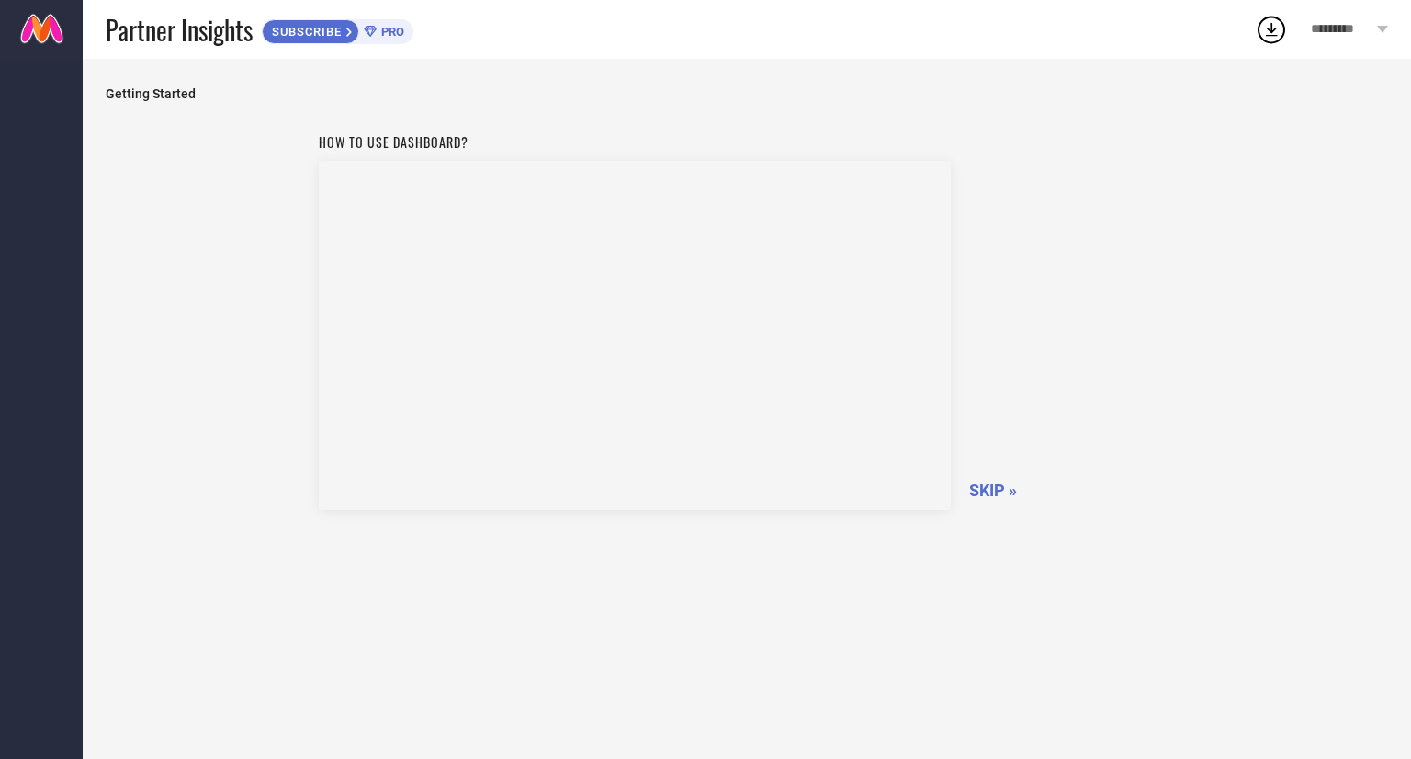
click at [1264, 38] on icon at bounding box center [1270, 29] width 33 height 33
click at [962, 135] on div "How to use dashboard? SKIP »" at bounding box center [747, 318] width 857 height 389
click at [983, 491] on span "SKIP »" at bounding box center [993, 489] width 48 height 19
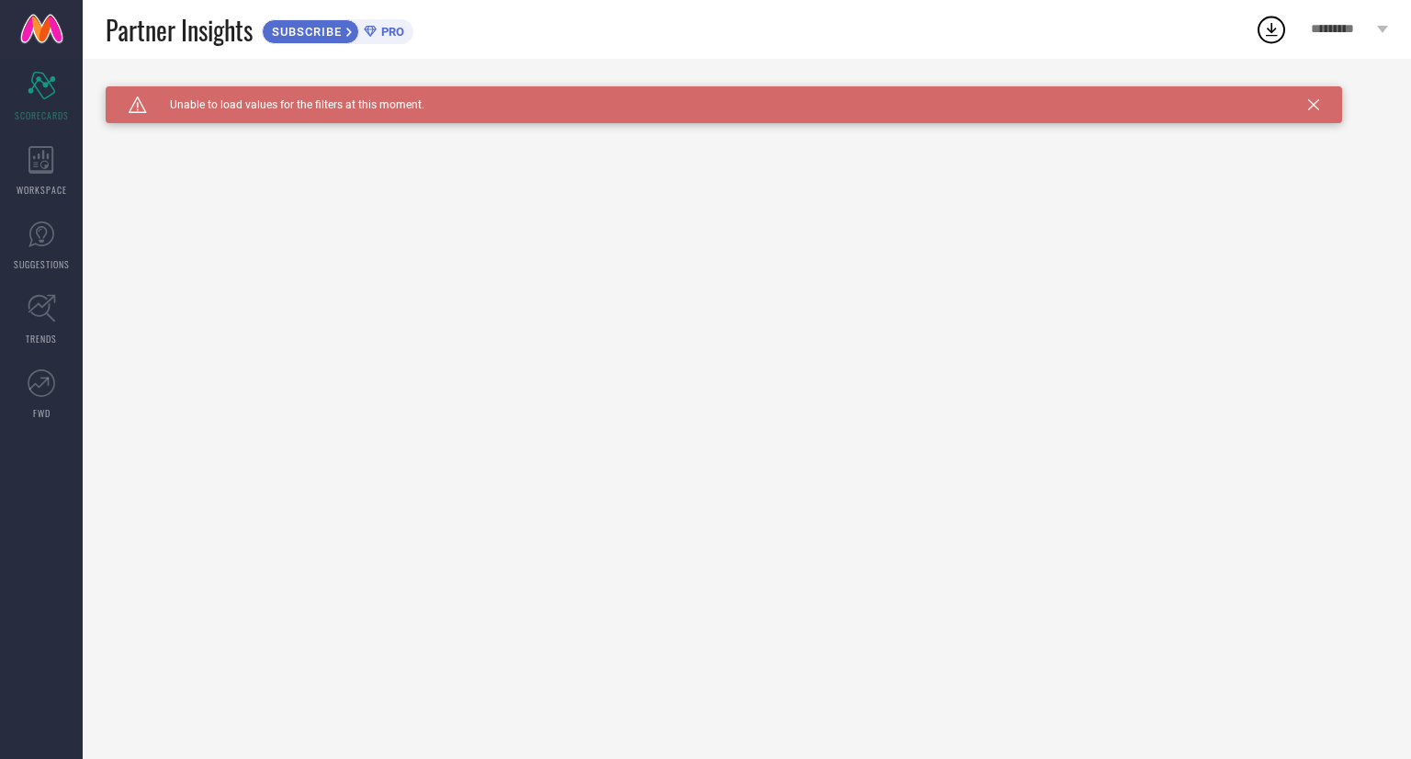
click at [1312, 105] on icon at bounding box center [1313, 104] width 11 height 11
click at [1321, 104] on div "Caution Created with Sketch. Unable to load values for the filters at this mome…" at bounding box center [724, 104] width 1236 height 37
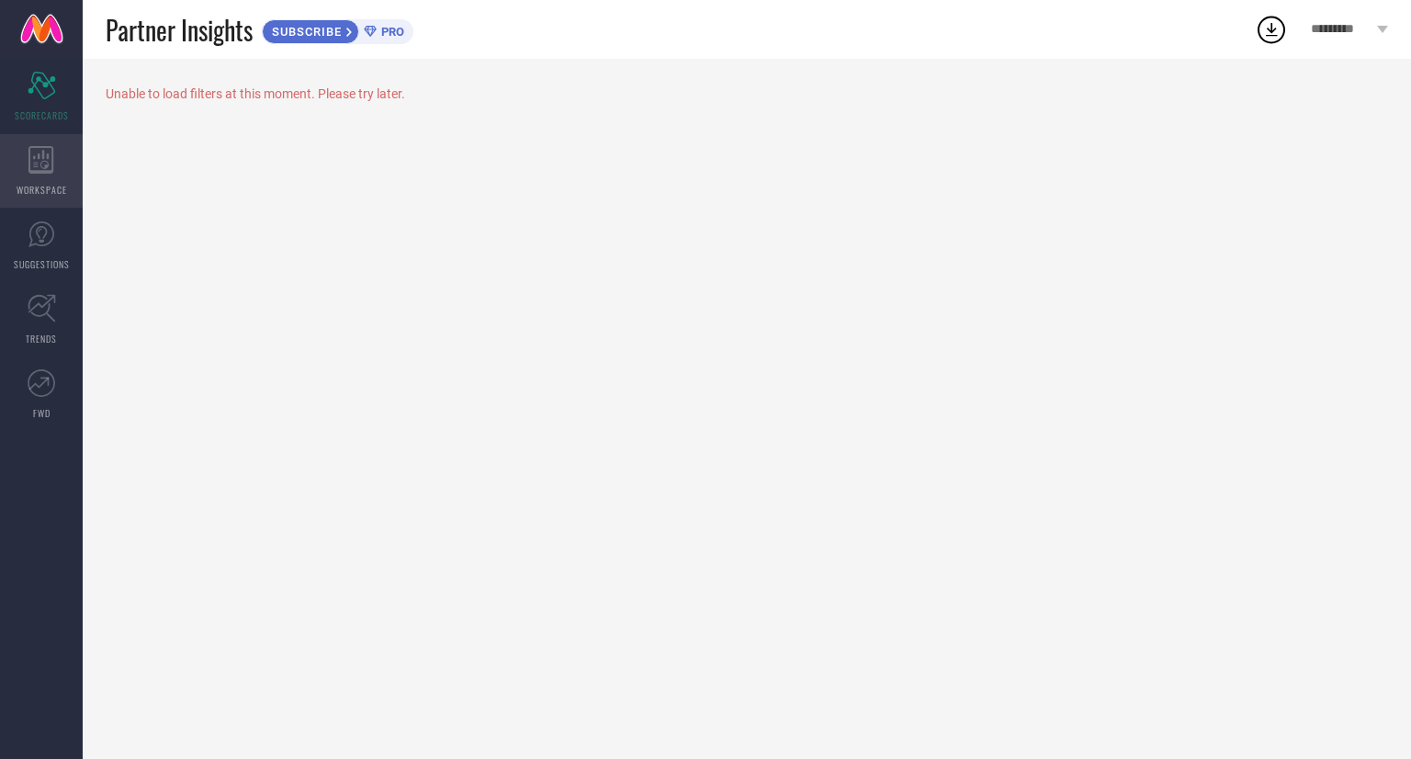
click at [41, 170] on icon at bounding box center [40, 160] width 25 height 28
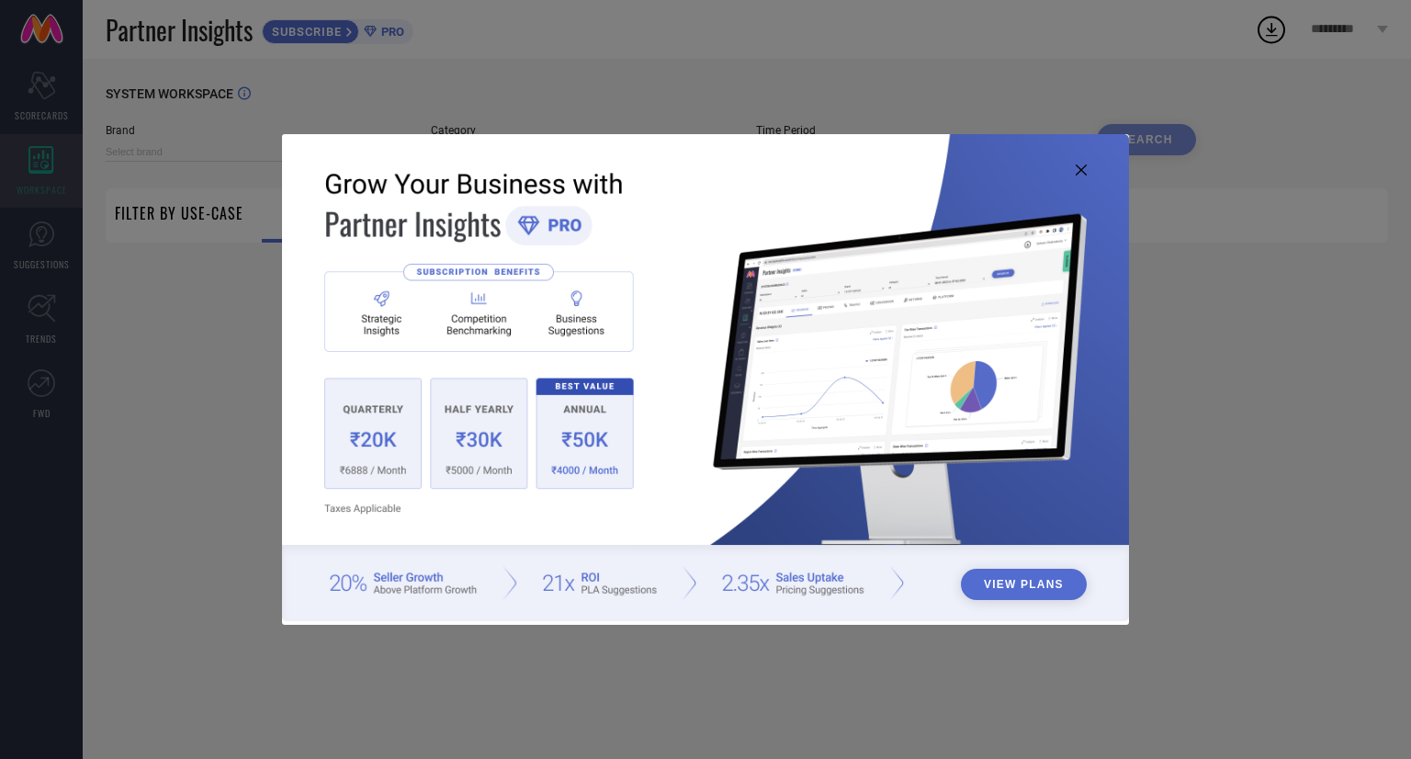
type input "1 STOP FASHION"
type input "All"
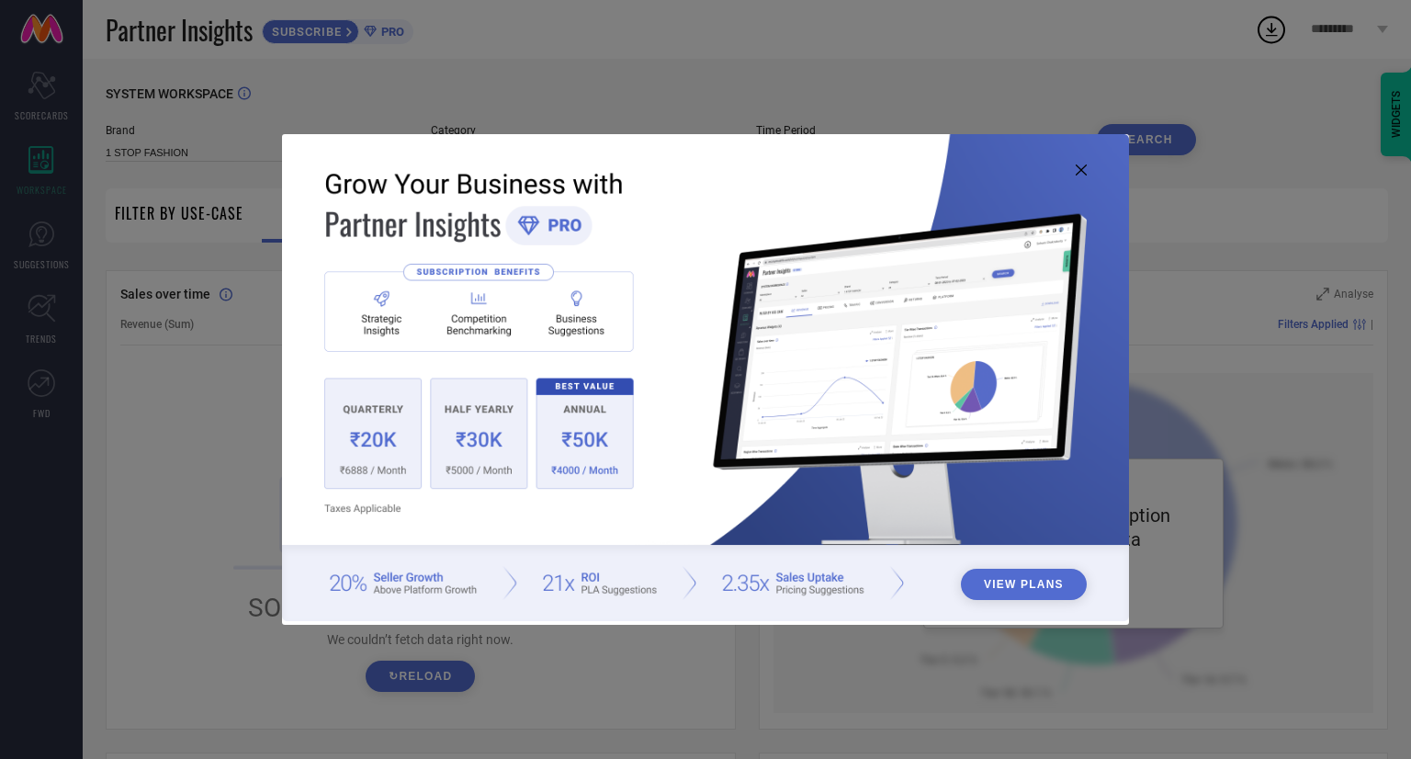
click at [40, 233] on div "View Plans" at bounding box center [705, 379] width 1411 height 759
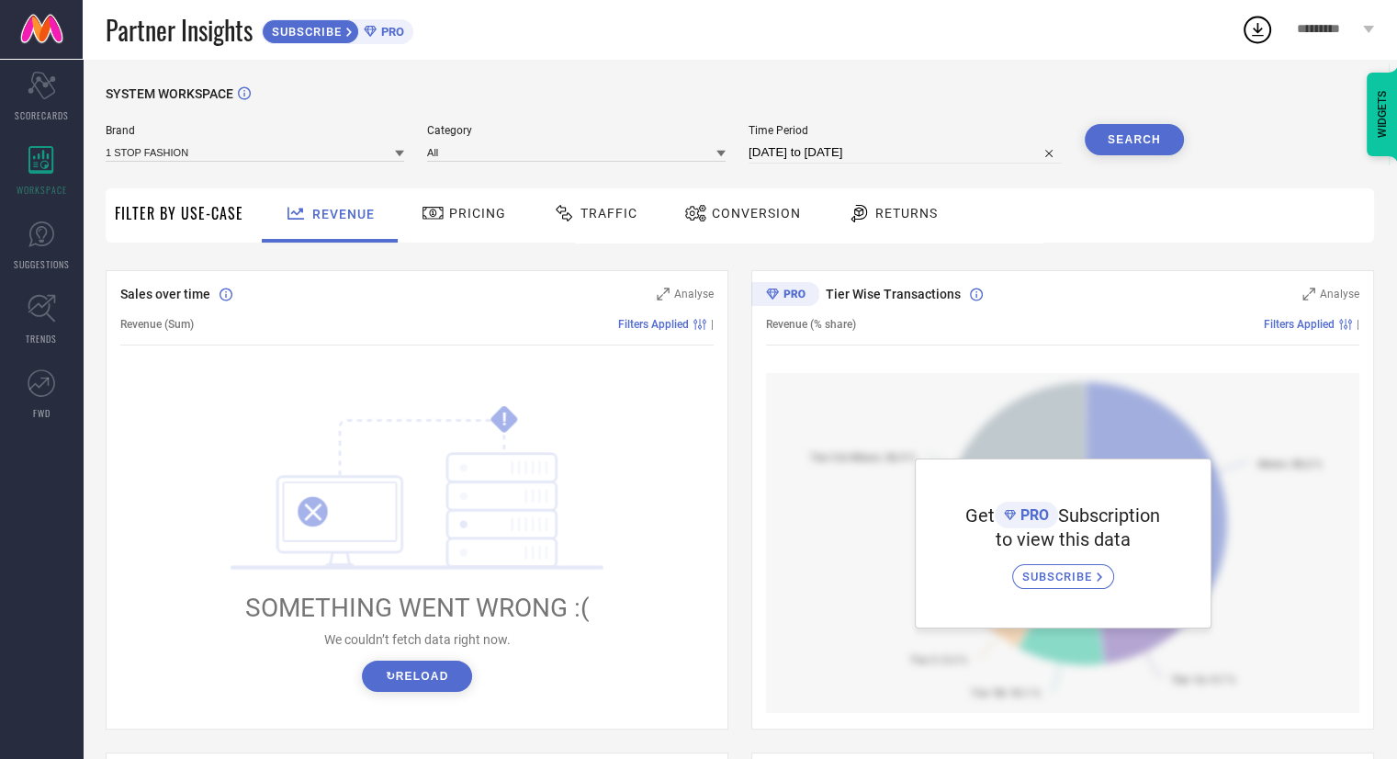
click at [411, 680] on button "↻ Reload" at bounding box center [416, 675] width 109 height 31
click at [459, 206] on span "Pricing" at bounding box center [477, 213] width 57 height 15
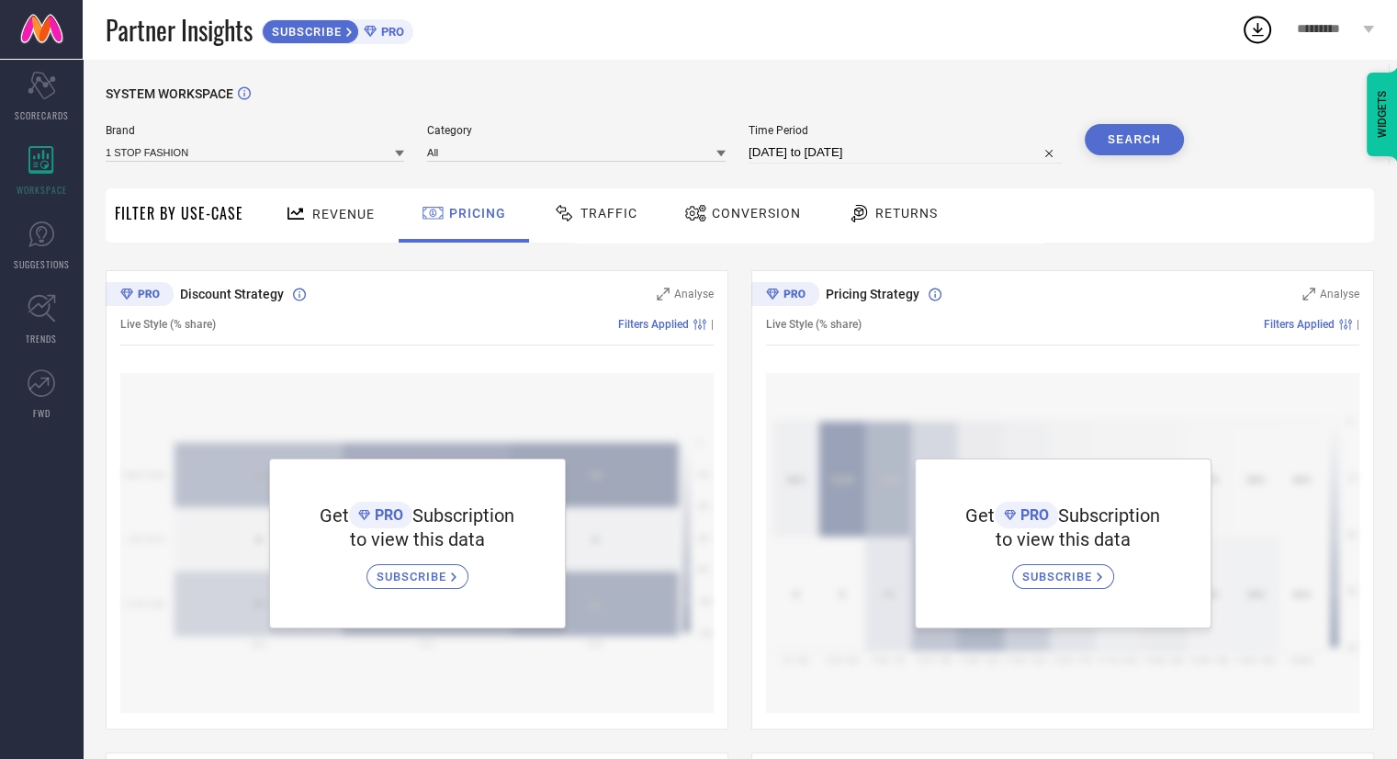
click at [627, 208] on span "Traffic" at bounding box center [608, 213] width 57 height 15
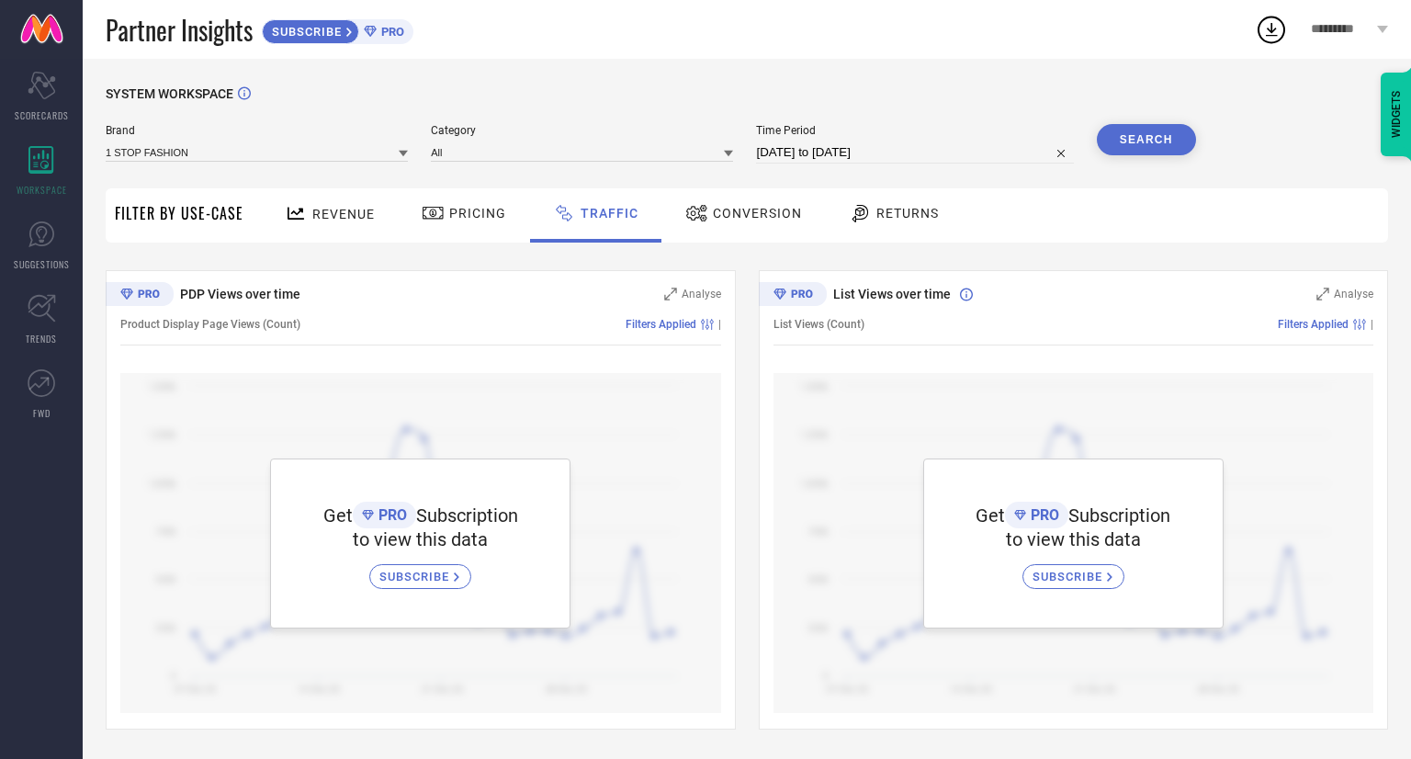
click at [778, 207] on span "Conversion" at bounding box center [757, 213] width 89 height 15
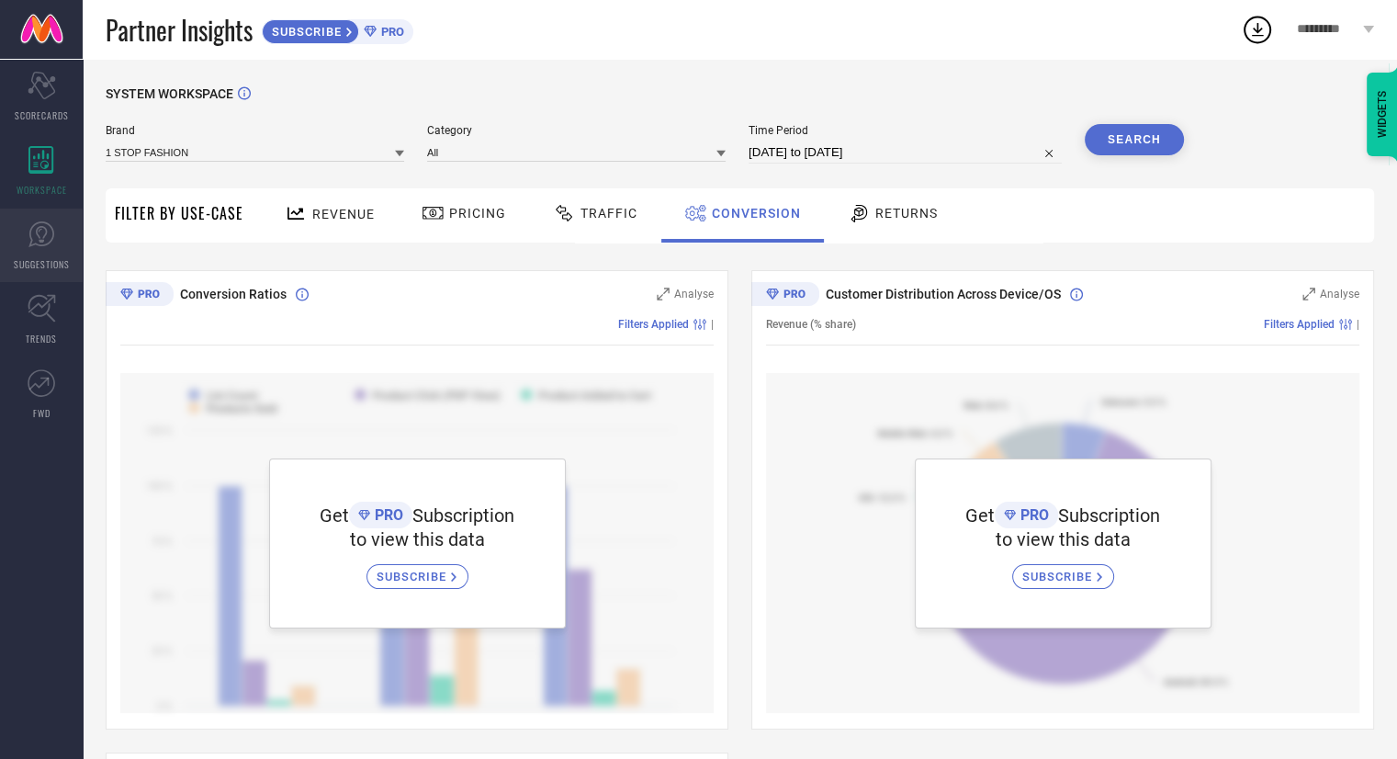
click at [38, 247] on link "SUGGESTIONS" at bounding box center [41, 244] width 83 height 73
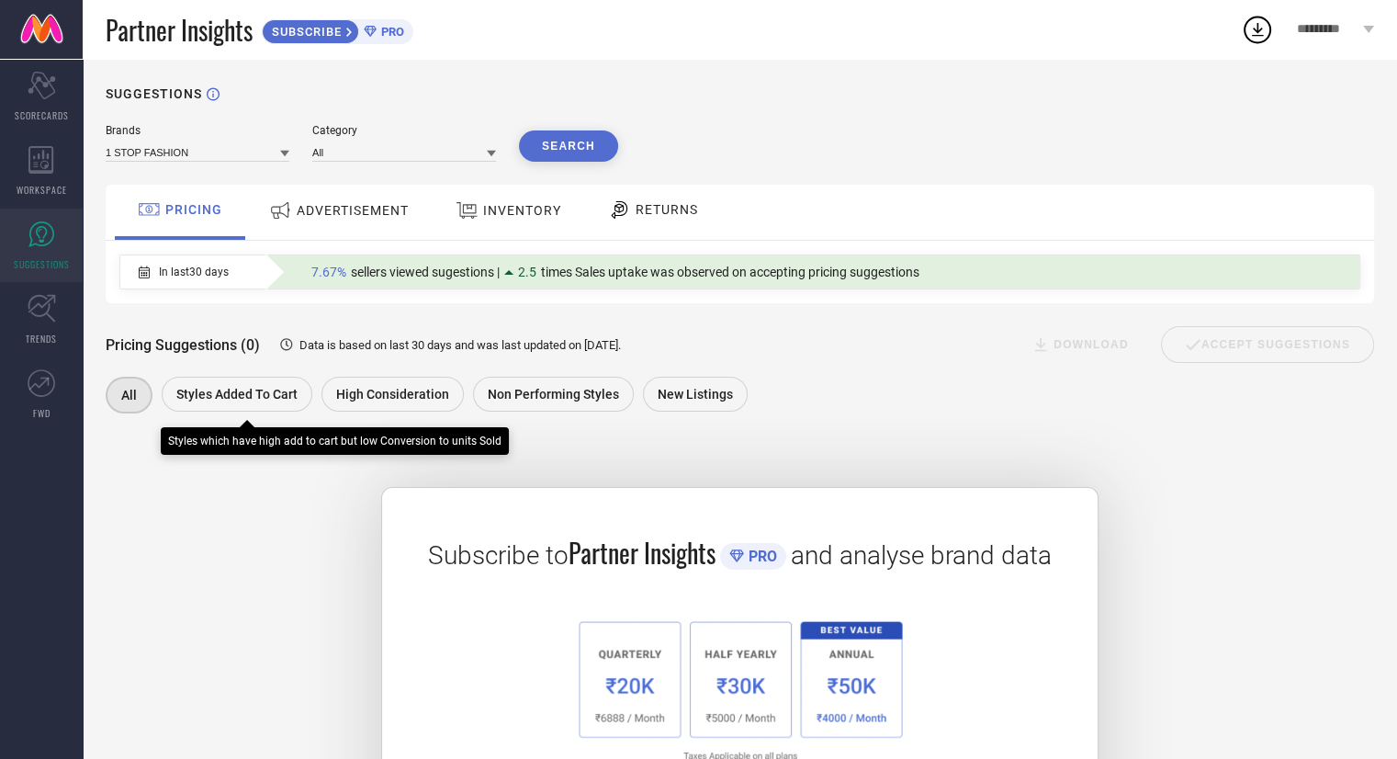
click at [291, 393] on span "Styles Added To Cart" at bounding box center [236, 394] width 121 height 15
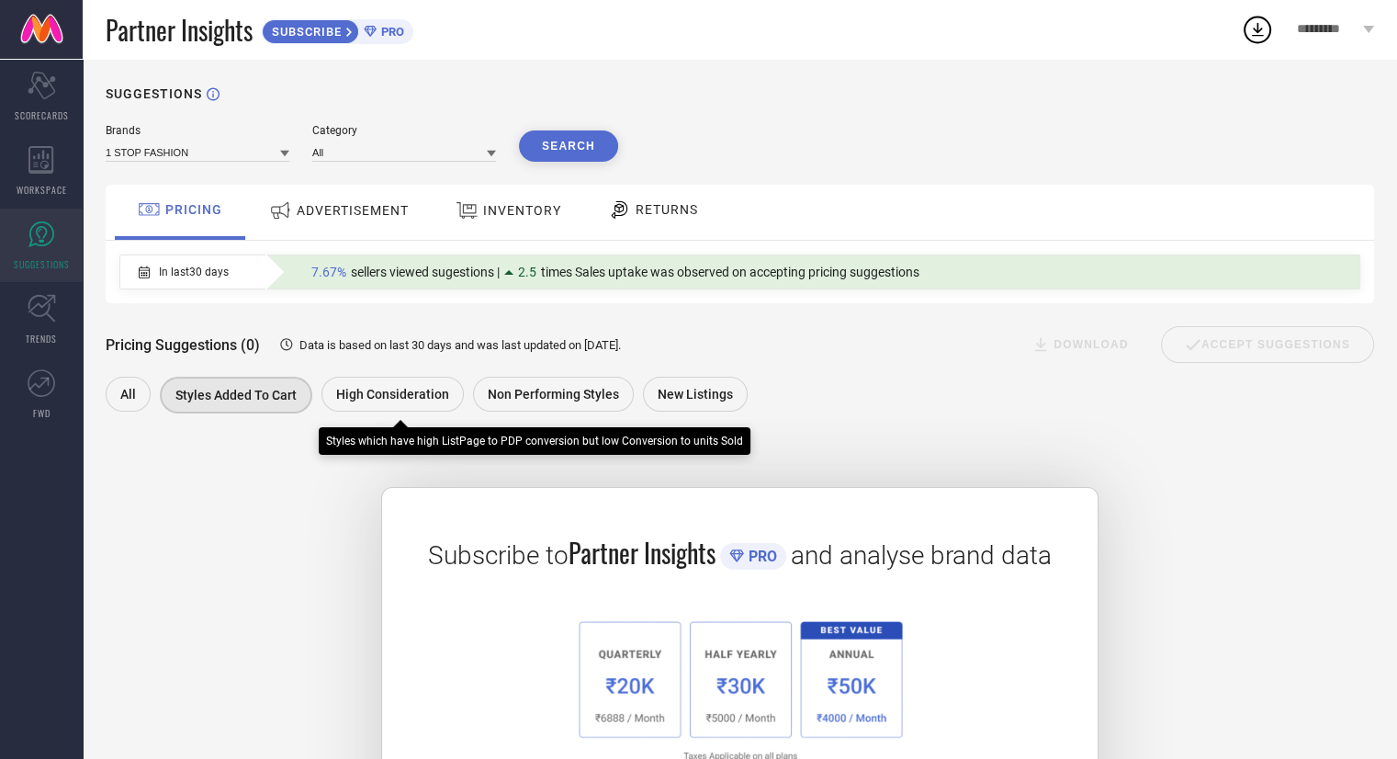
click at [386, 397] on span "High Consideration" at bounding box center [392, 394] width 113 height 15
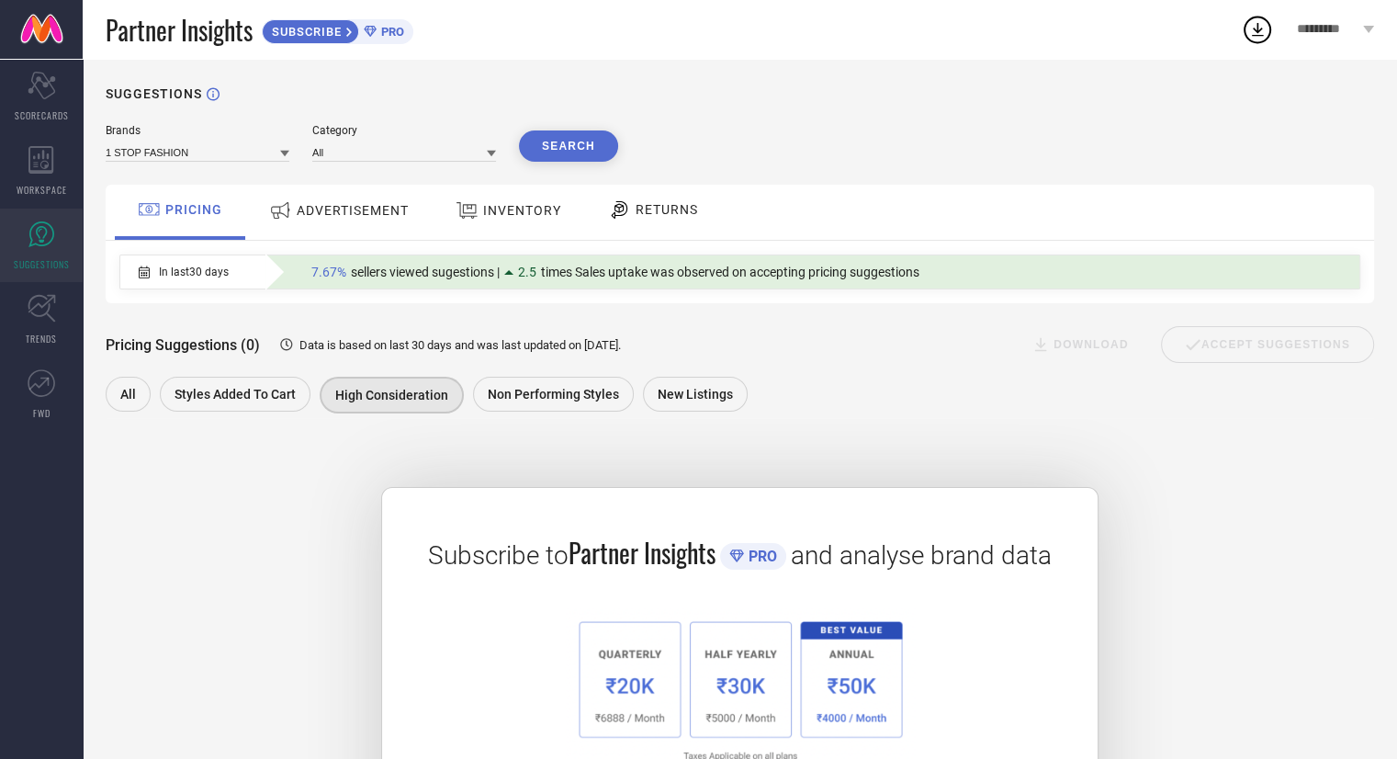
click at [357, 208] on span "ADVERTISEMENT" at bounding box center [353, 210] width 112 height 15
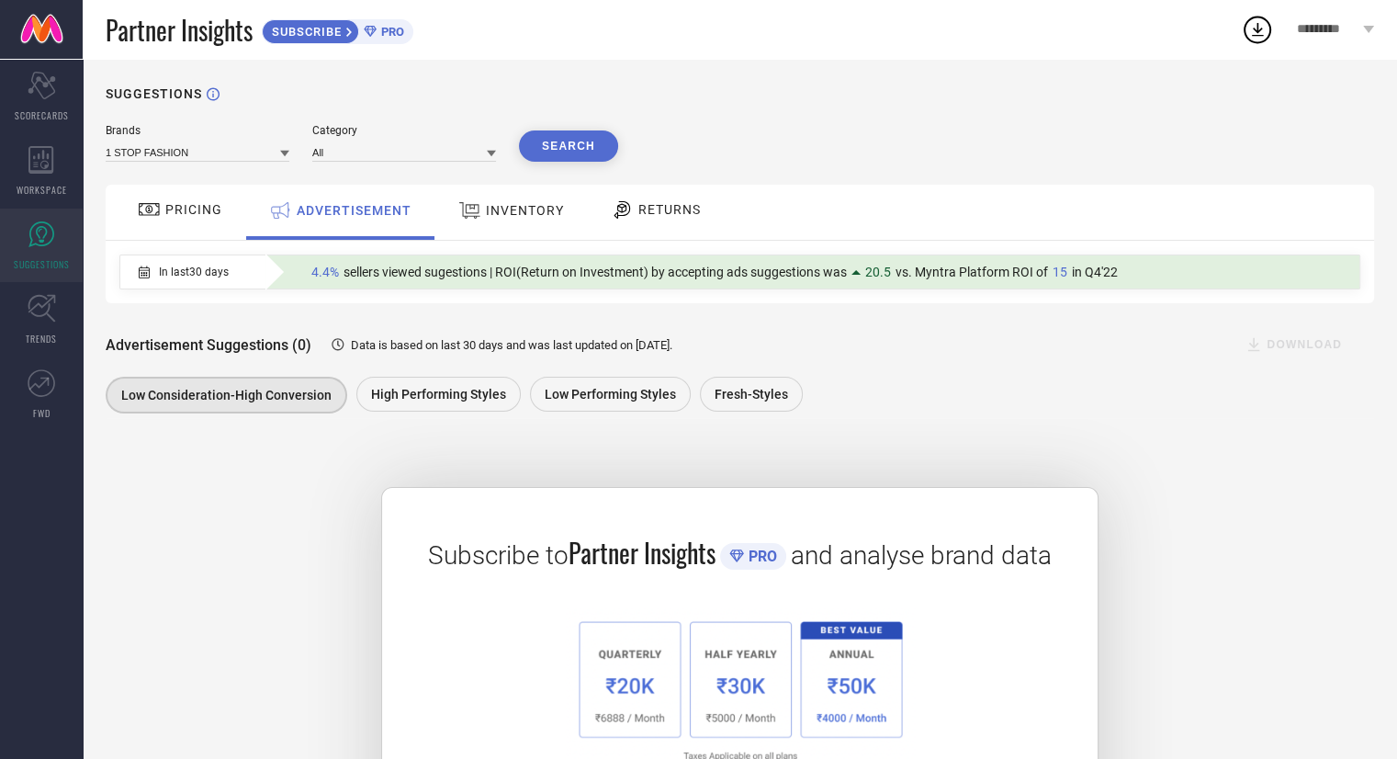
click at [529, 213] on span "INVENTORY" at bounding box center [525, 210] width 78 height 15
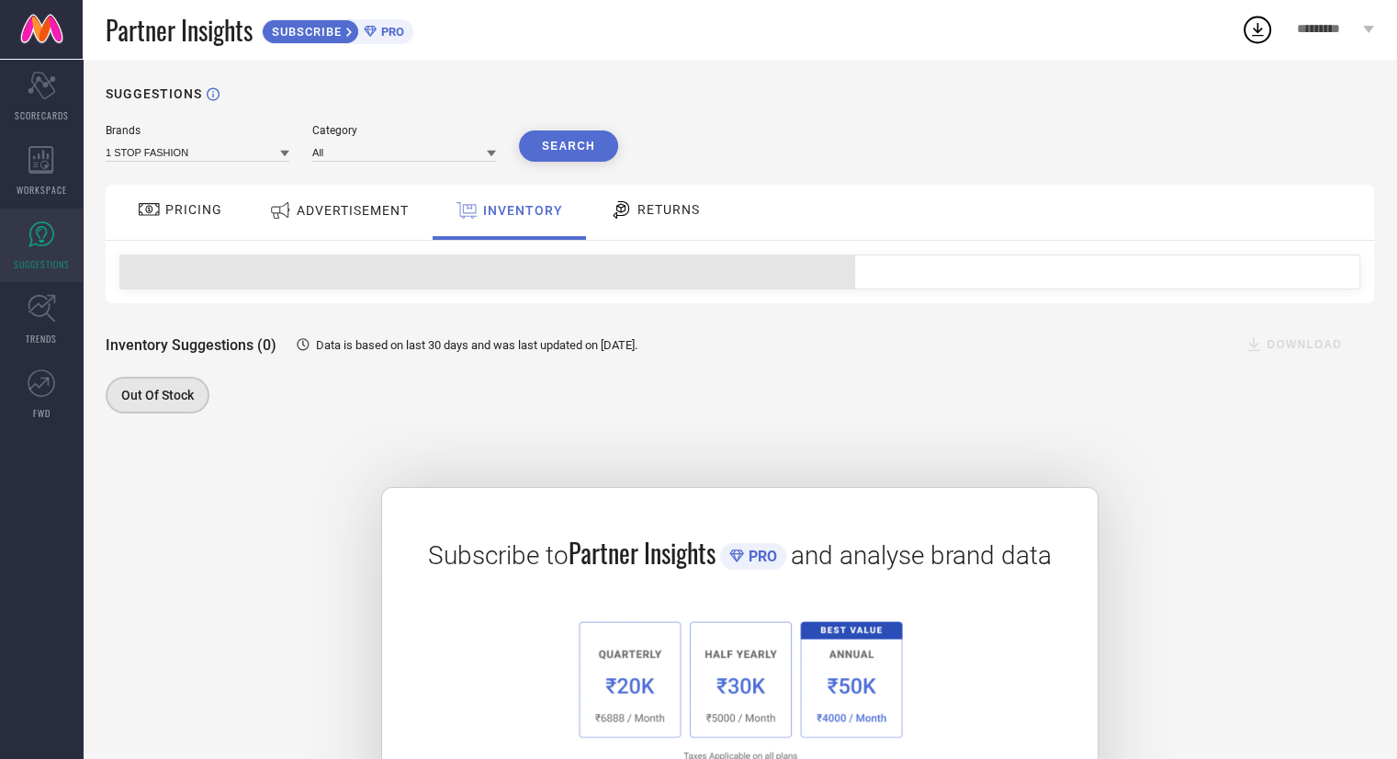
click at [677, 213] on span "RETURNS" at bounding box center [668, 209] width 62 height 15
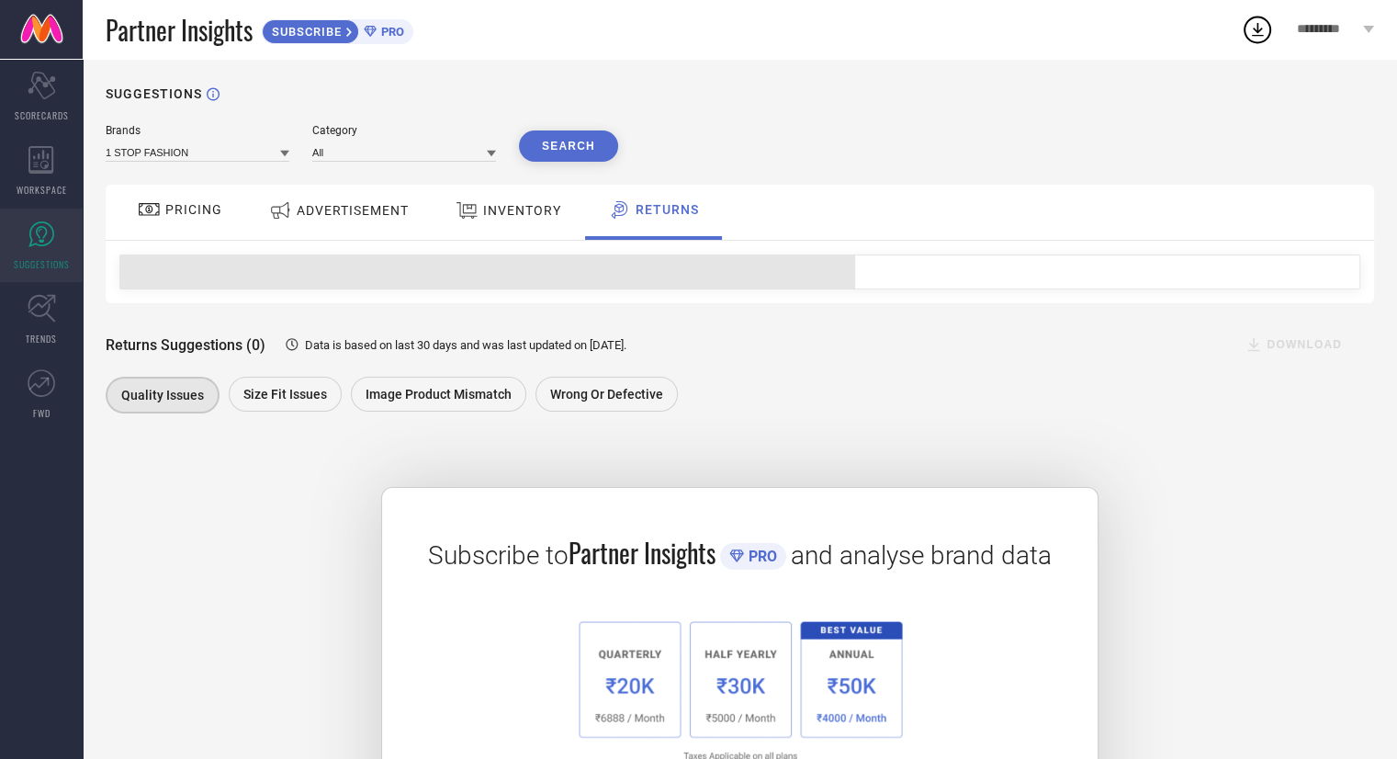
click at [193, 207] on span "PRICING" at bounding box center [193, 209] width 57 height 15
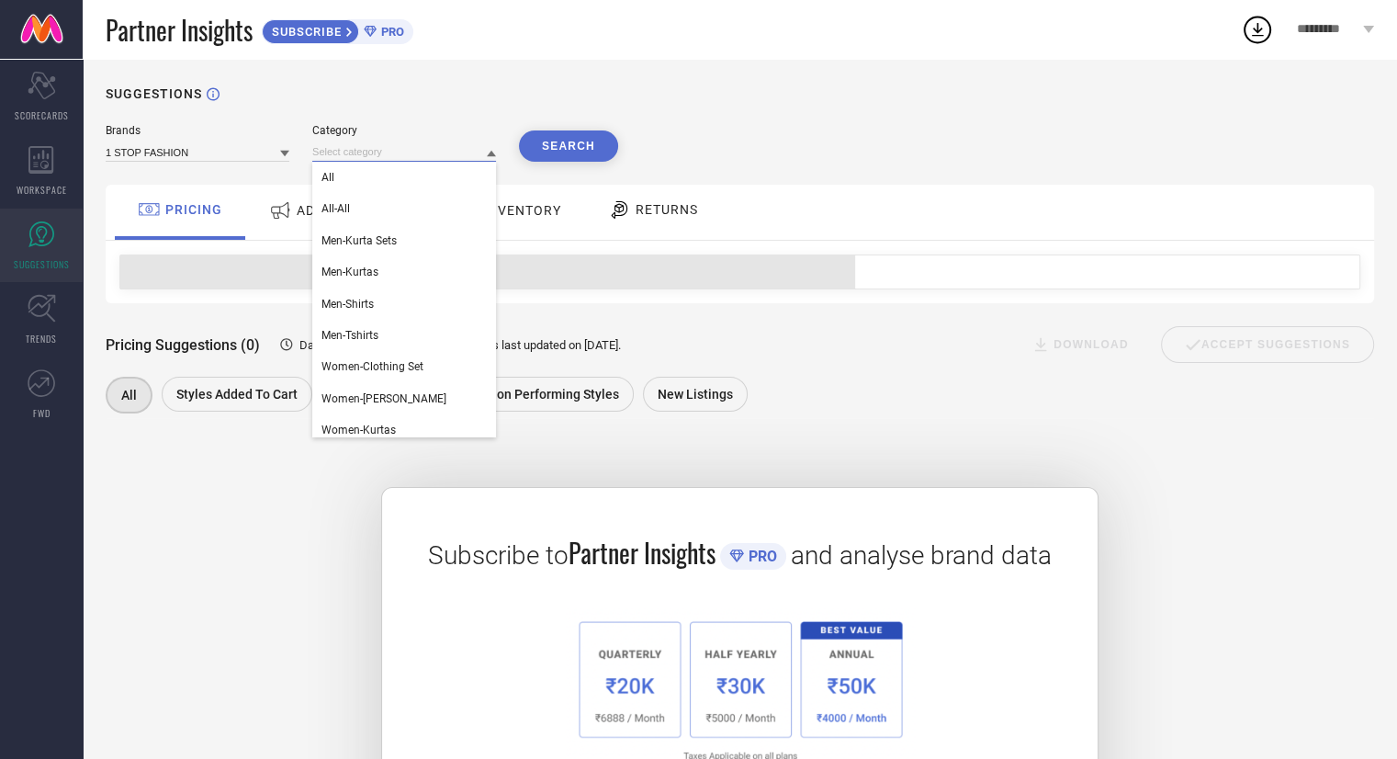
click at [357, 155] on input at bounding box center [404, 151] width 184 height 19
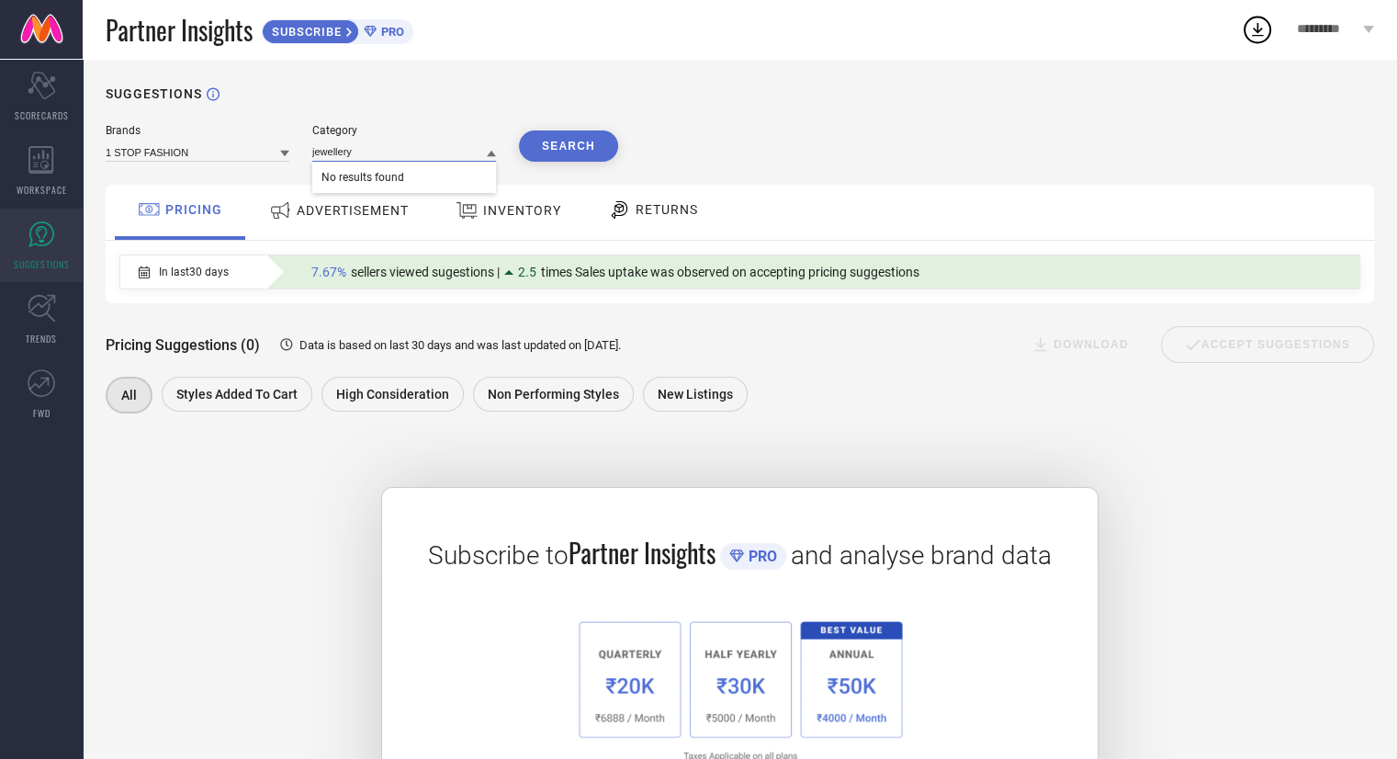
type input "jewellery"
click at [547, 144] on button "Search" at bounding box center [568, 145] width 99 height 31
click at [433, 155] on input at bounding box center [404, 151] width 184 height 19
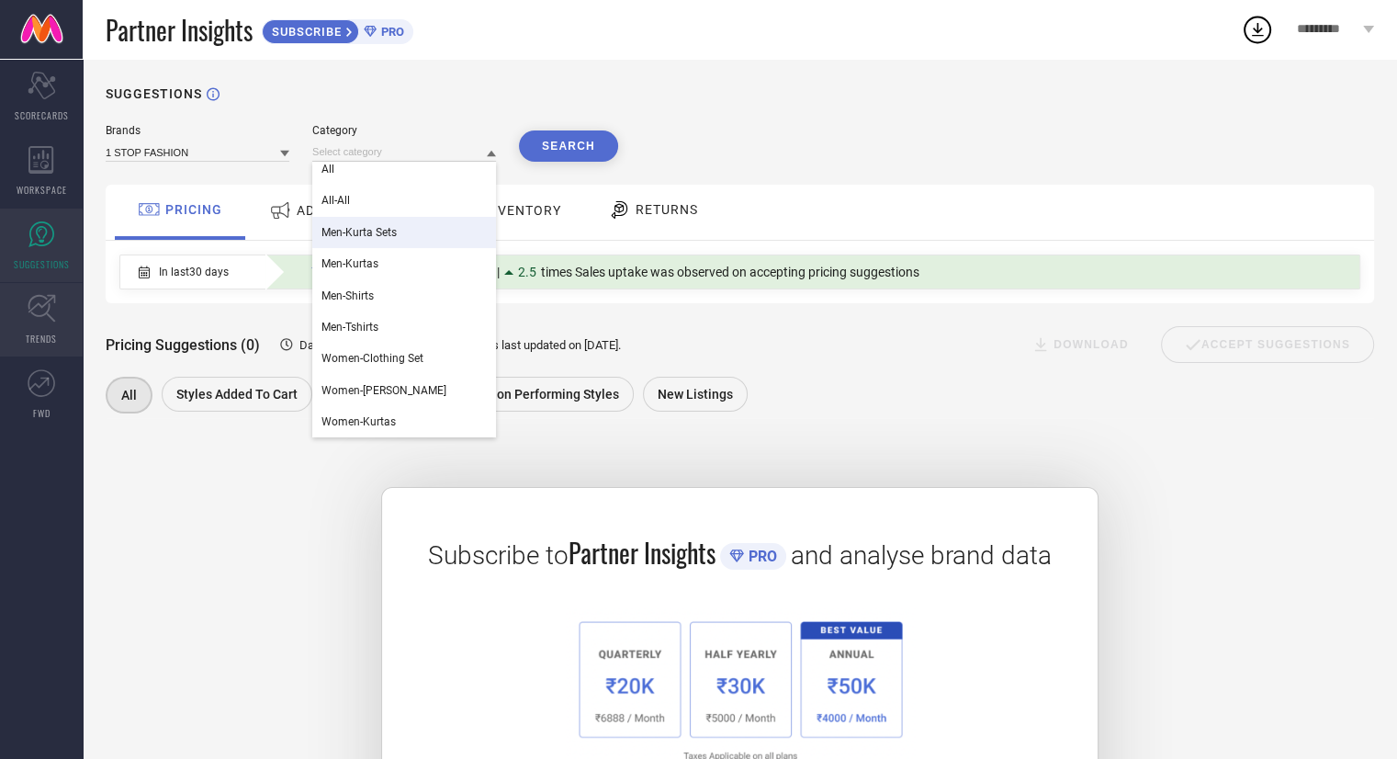
click at [32, 334] on span "TRENDS" at bounding box center [41, 339] width 31 height 14
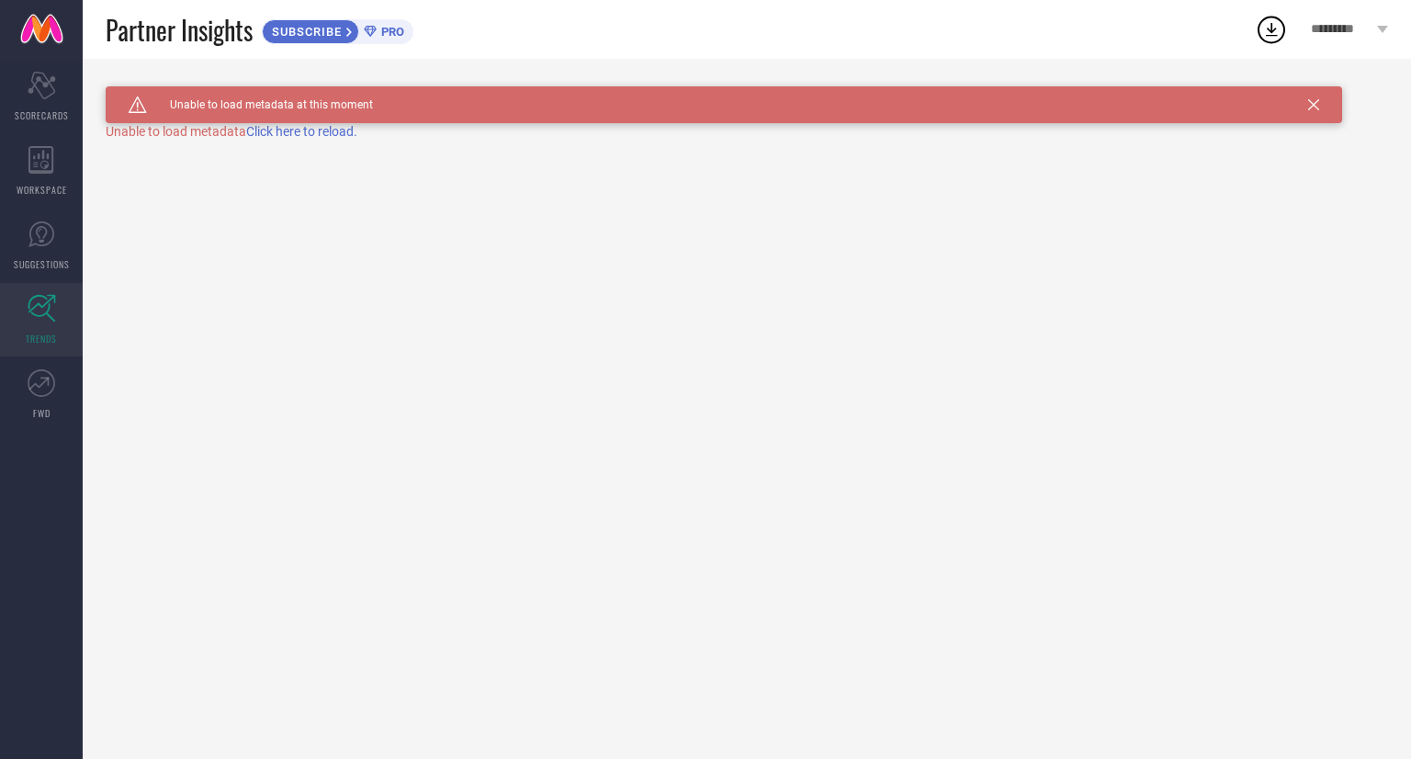
click at [279, 130] on span "Click here to reload." at bounding box center [301, 131] width 111 height 15
click at [57, 90] on div "Scorecard SCORECARDS" at bounding box center [41, 96] width 83 height 73
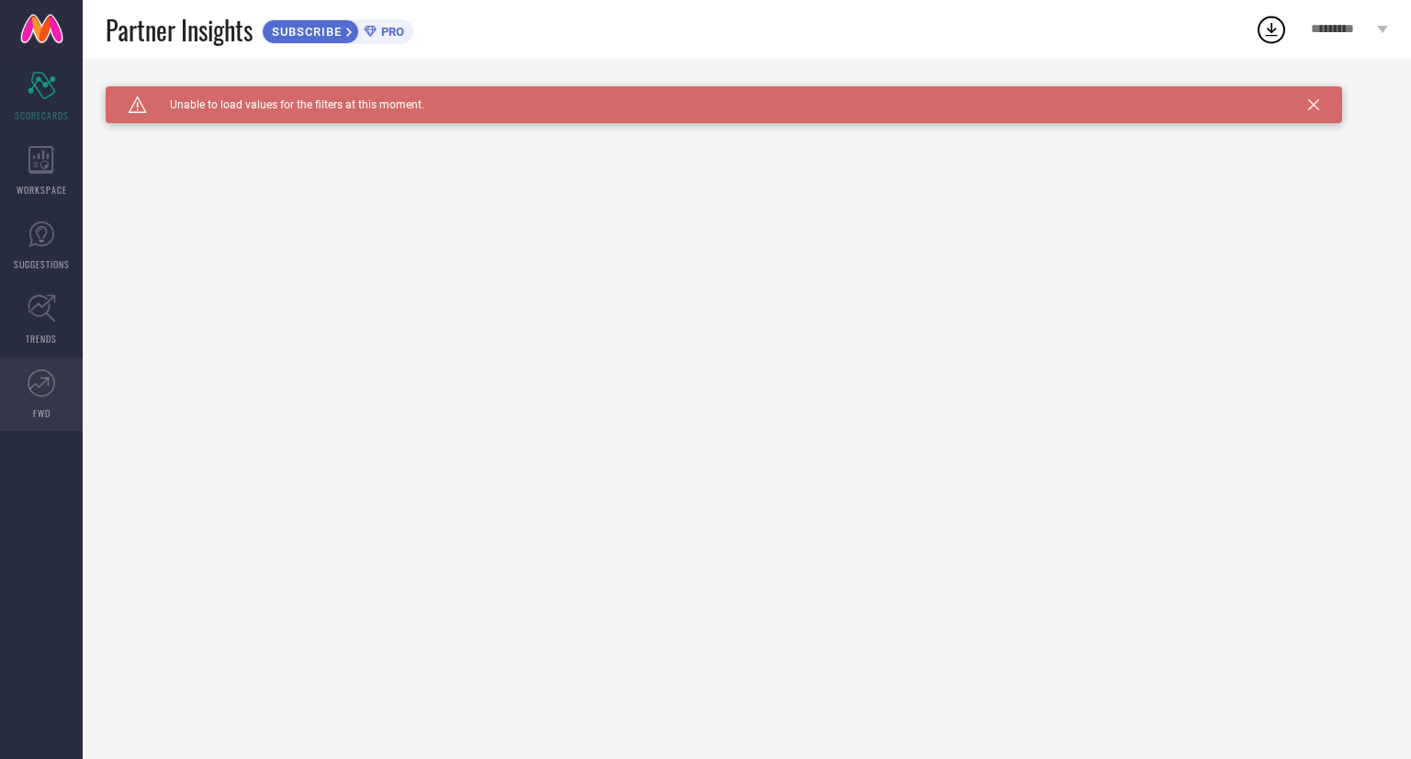
click at [55, 390] on link "FWD" at bounding box center [41, 393] width 83 height 73
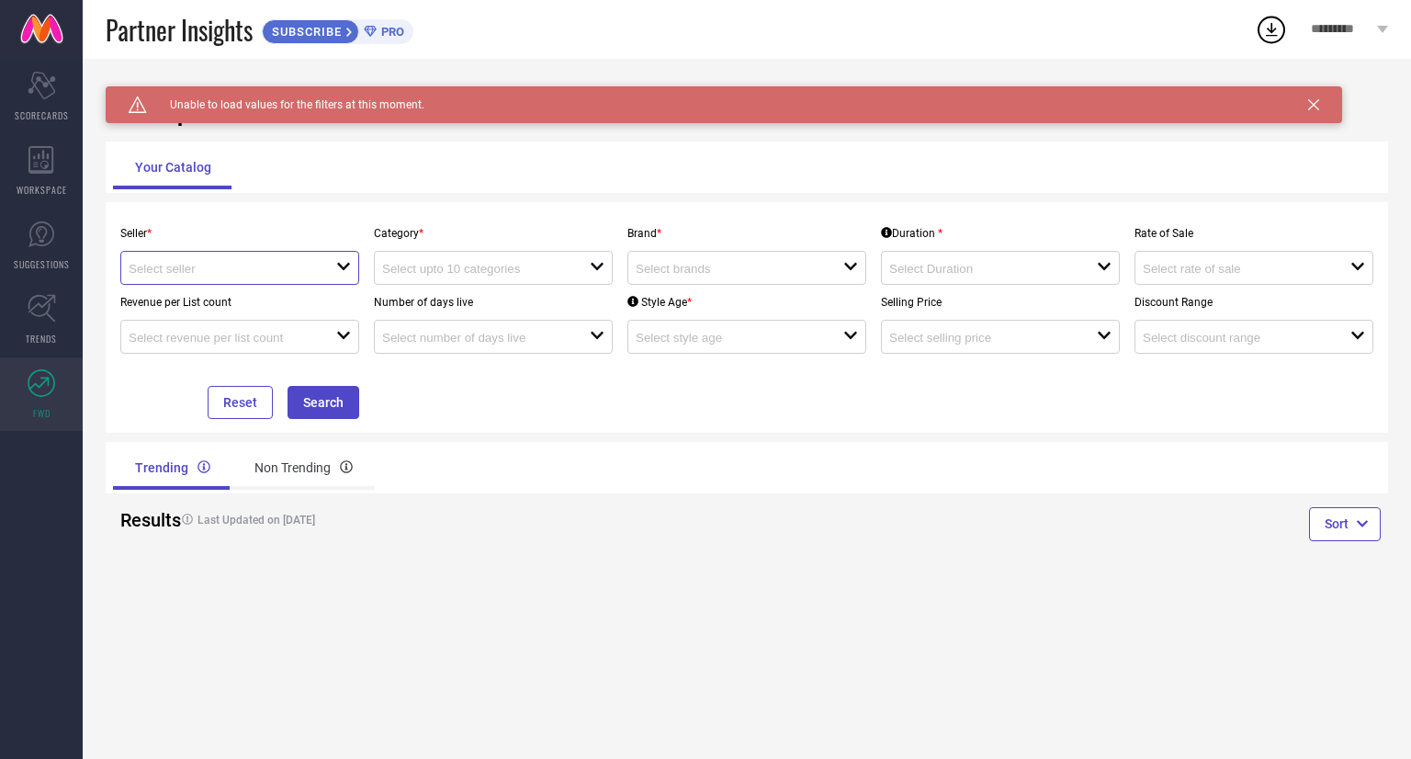
click at [211, 269] on input at bounding box center [222, 269] width 186 height 14
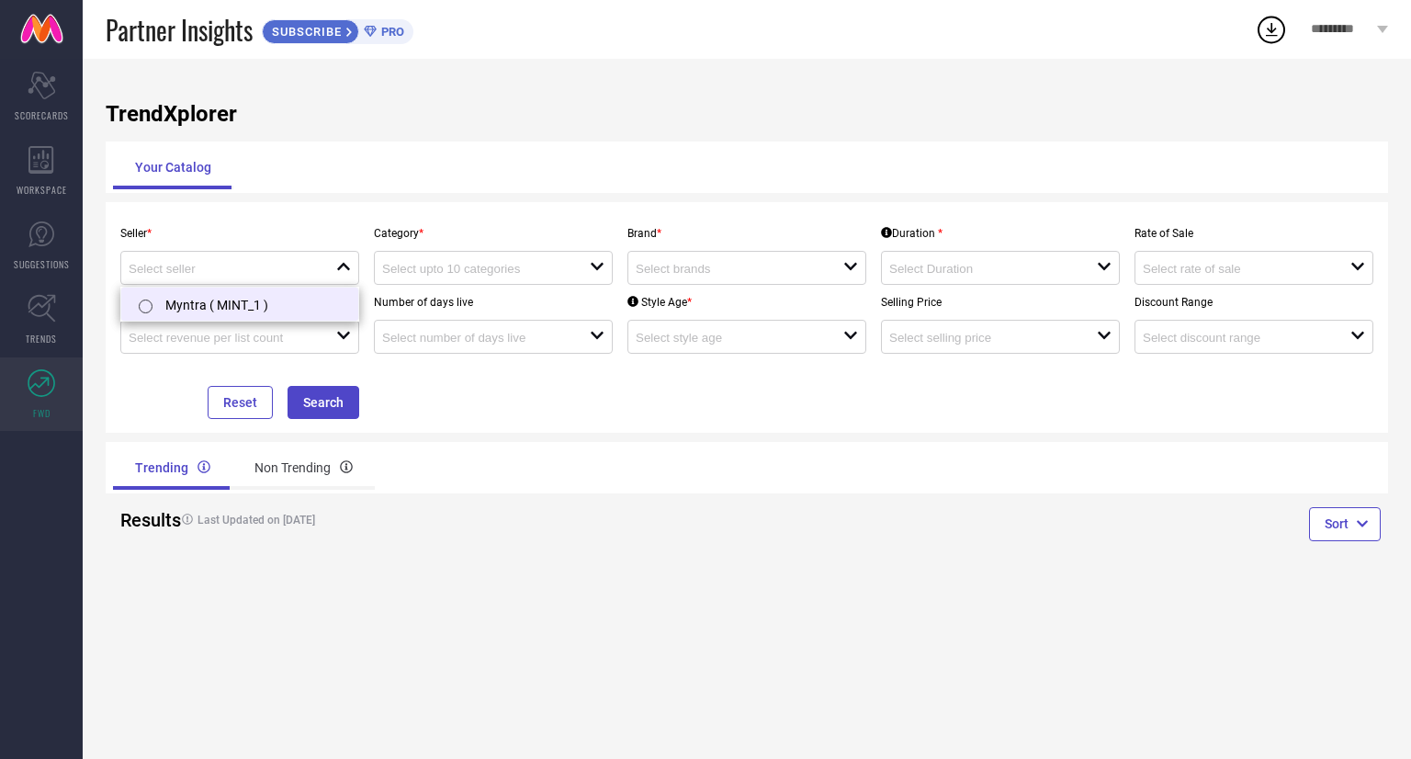
click at [170, 309] on li "Myntra ( MINT_1 )" at bounding box center [239, 303] width 237 height 33
type input "Myntra ( MINT_1 )"
click at [425, 270] on input at bounding box center [475, 269] width 186 height 14
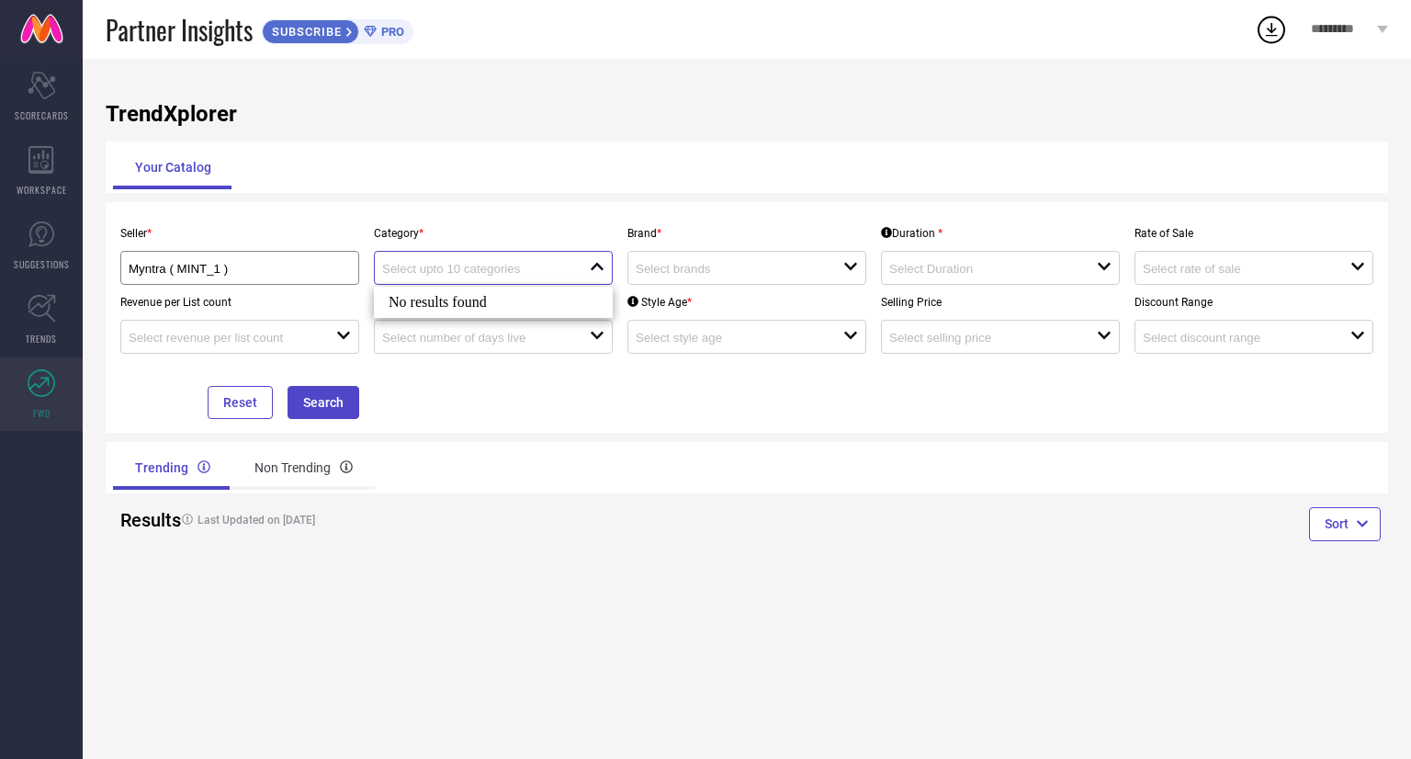
click at [425, 270] on input at bounding box center [475, 269] width 186 height 14
click at [264, 344] on input at bounding box center [222, 338] width 186 height 14
click at [757, 265] on input at bounding box center [728, 269] width 186 height 14
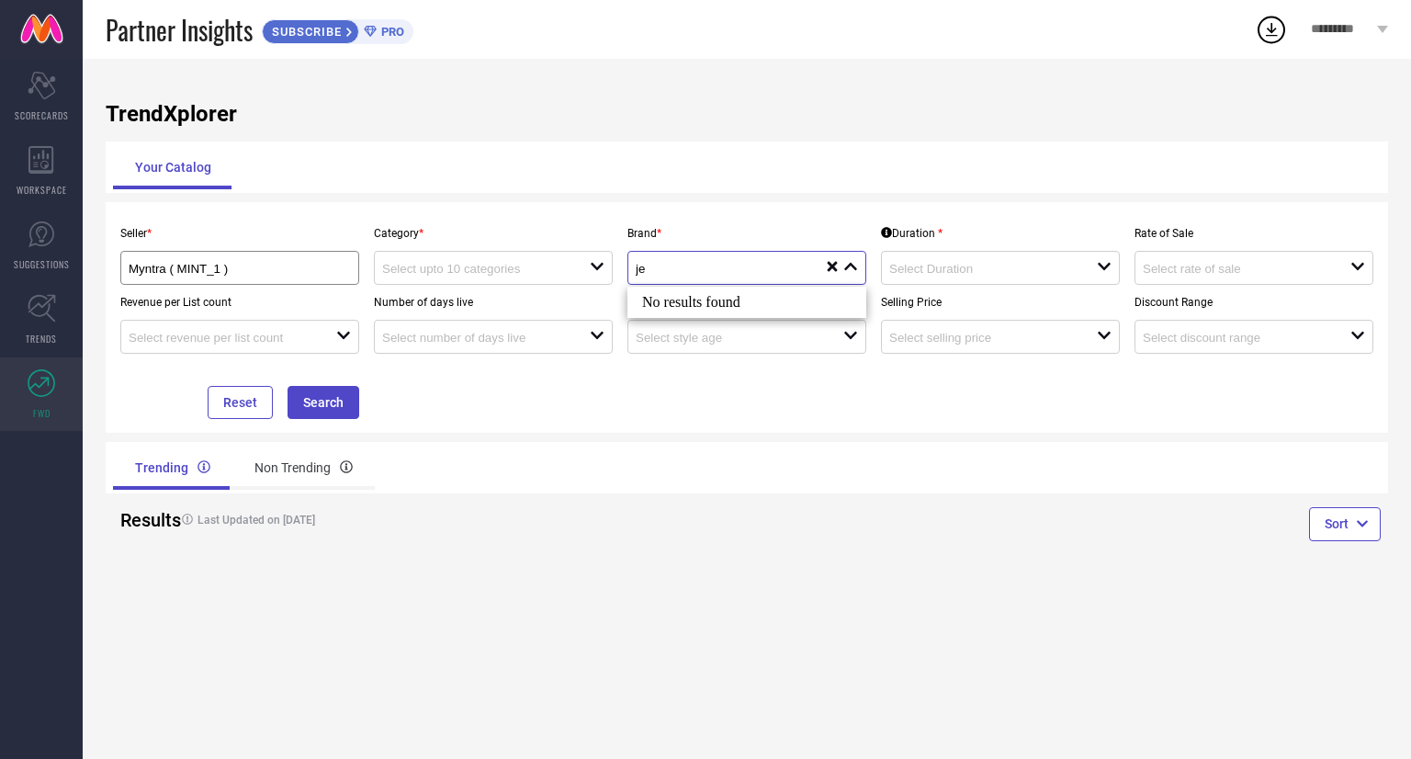
type input "j"
type input "JewelTreeTz"
click at [722, 304] on div "No results found" at bounding box center [746, 302] width 239 height 31
click at [713, 339] on input at bounding box center [728, 338] width 186 height 14
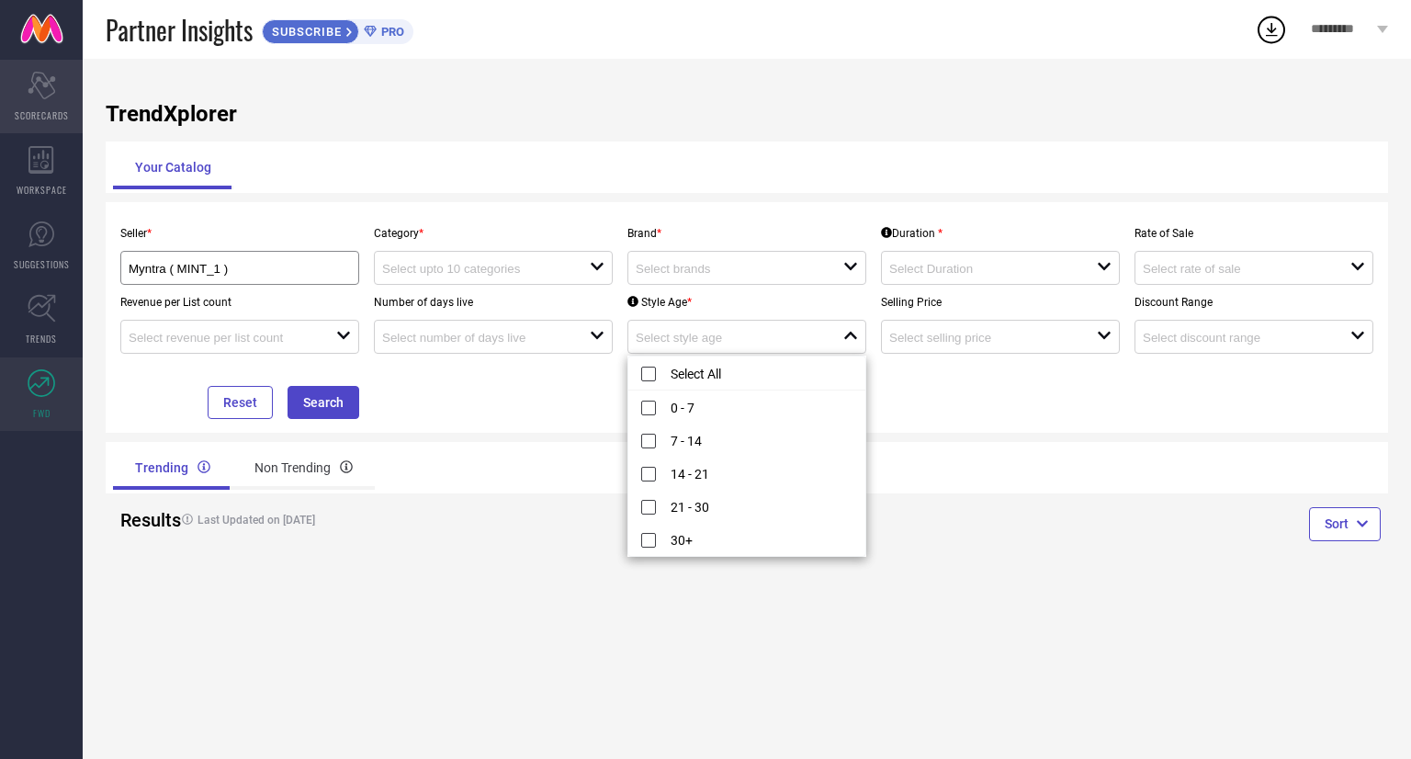
click at [37, 88] on icon at bounding box center [42, 86] width 28 height 28
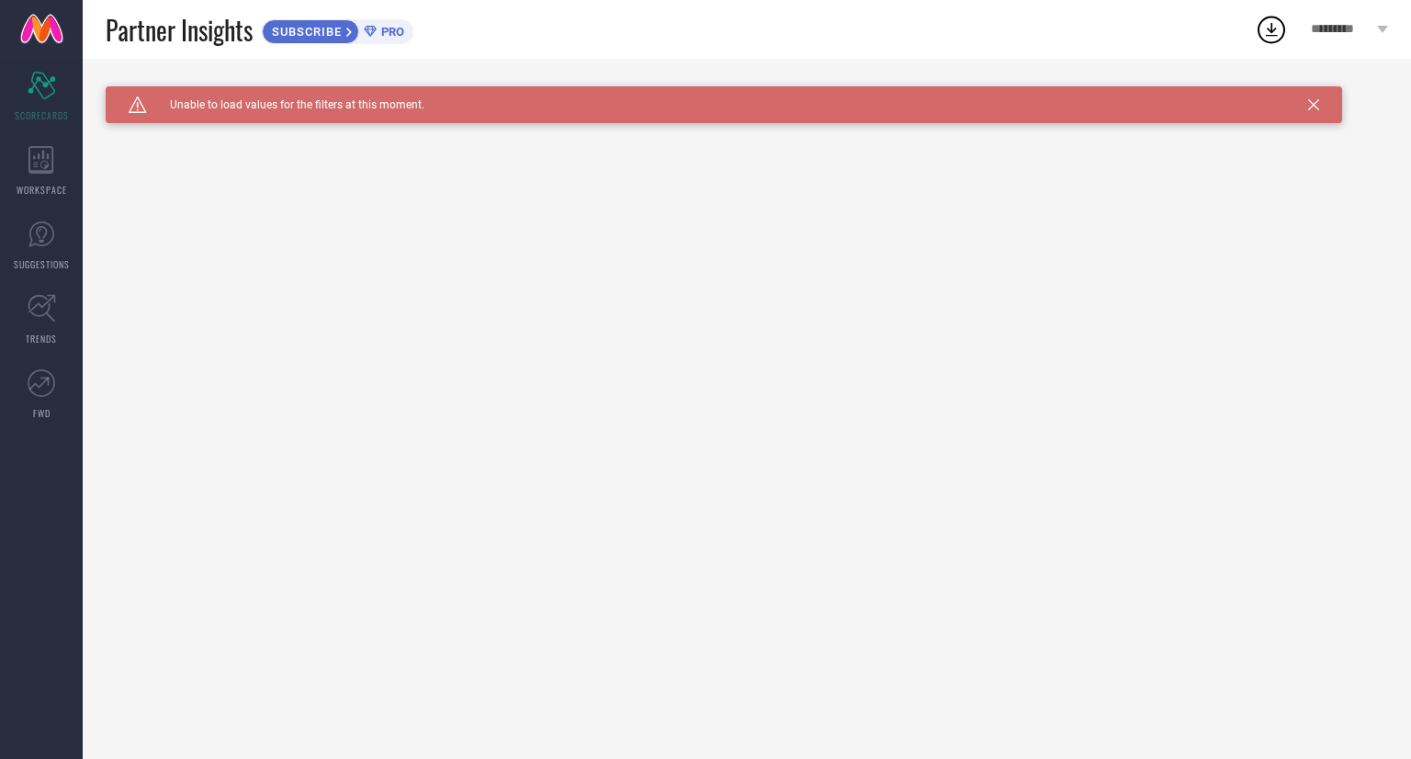
click at [1348, 30] on span "*********" at bounding box center [1341, 30] width 62 height 16
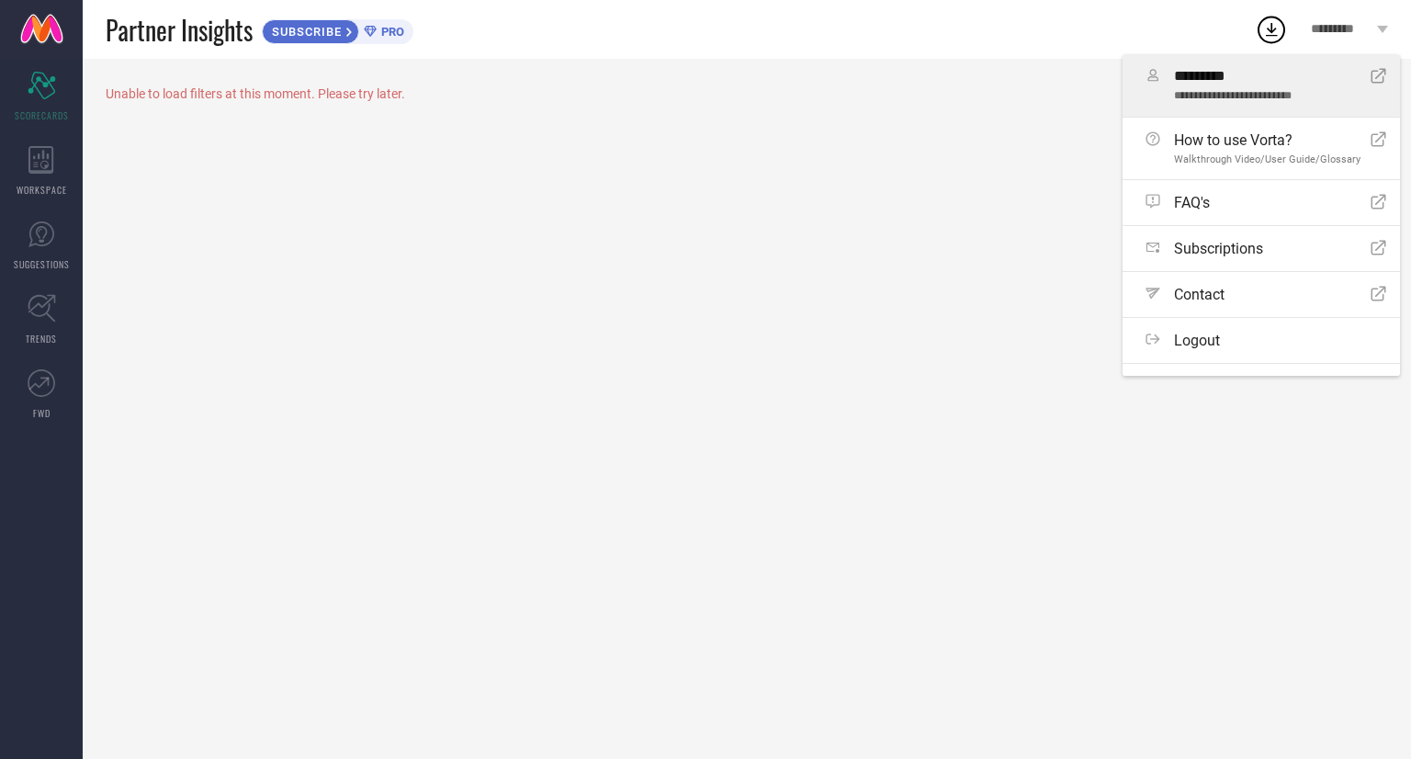
click at [1282, 107] on link "**********" at bounding box center [1260, 85] width 277 height 62
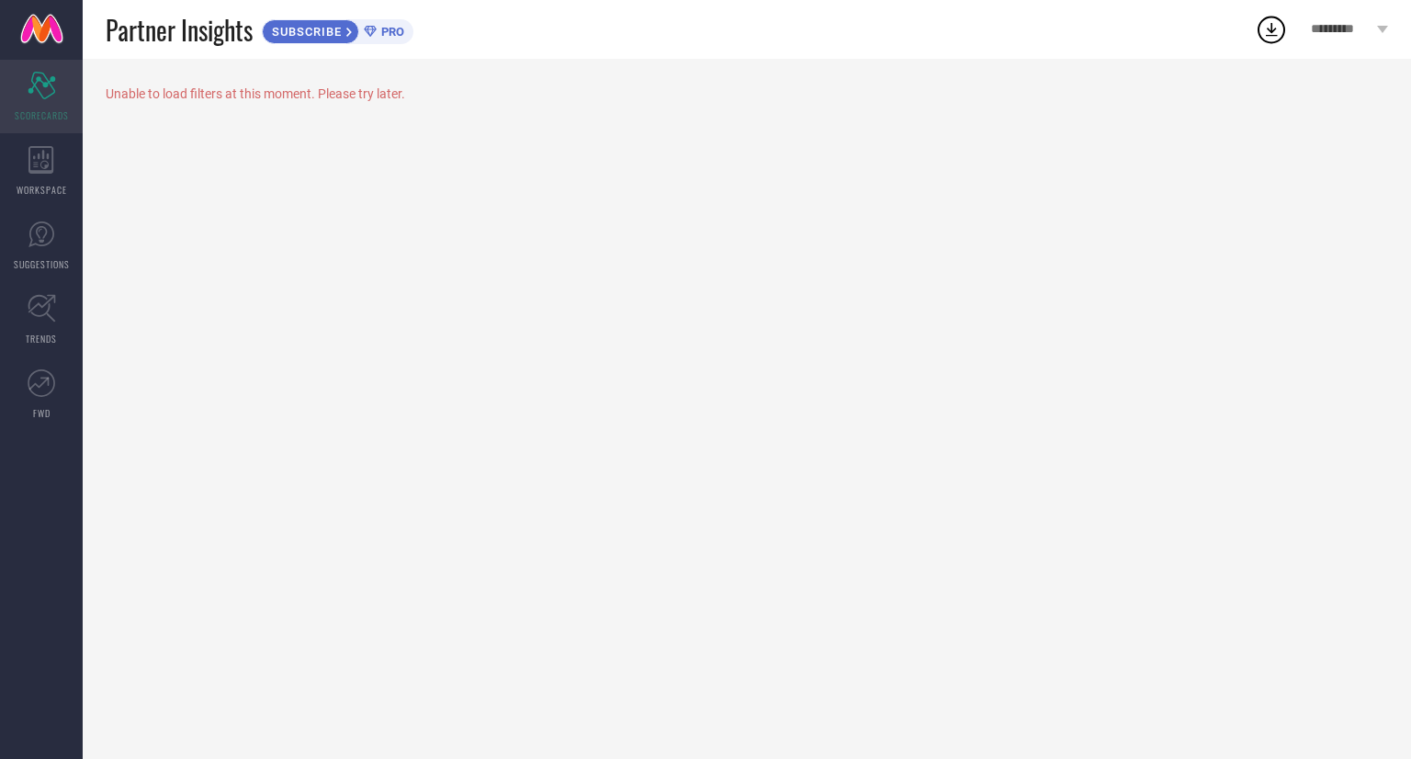
click at [58, 87] on div "Scorecard SCORECARDS" at bounding box center [41, 96] width 83 height 73
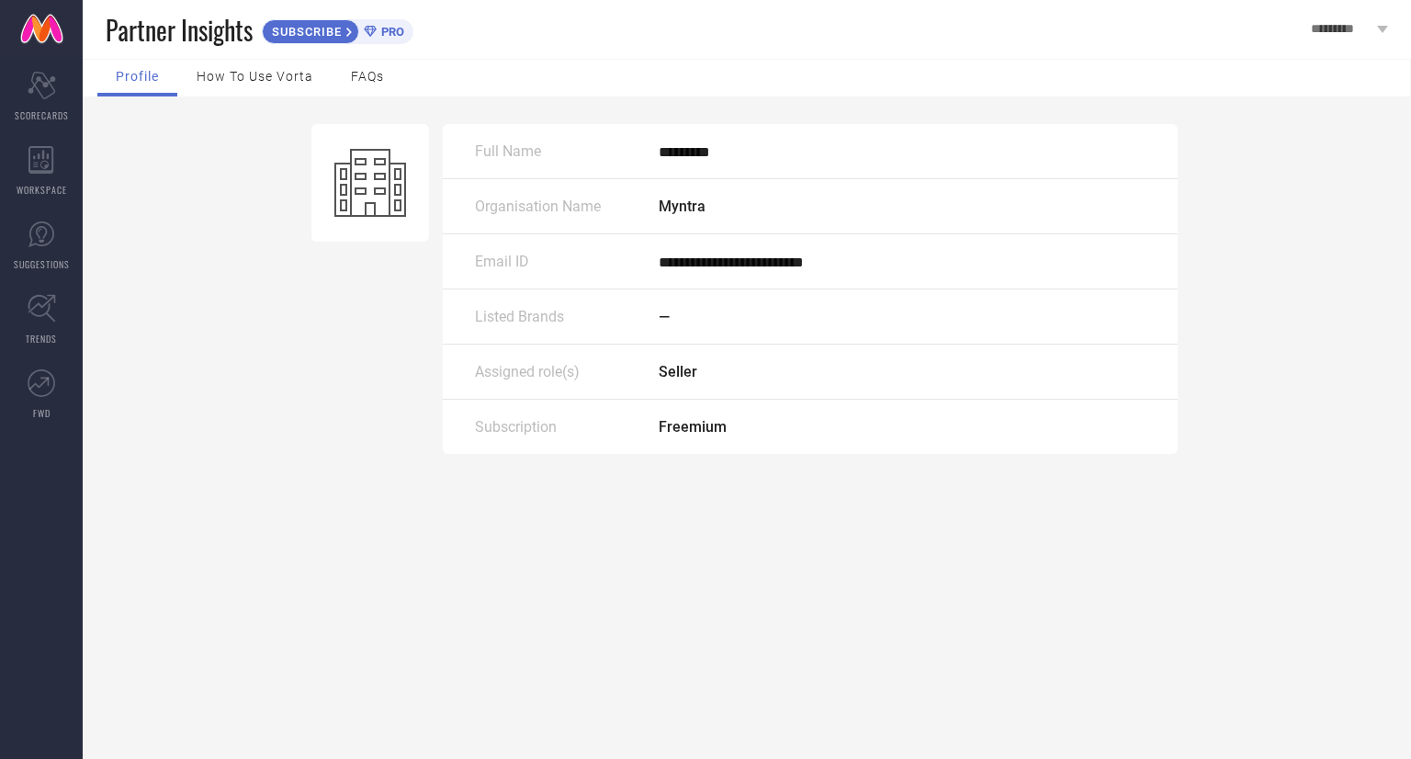
click at [249, 78] on span "How to use Vorta" at bounding box center [255, 76] width 117 height 15
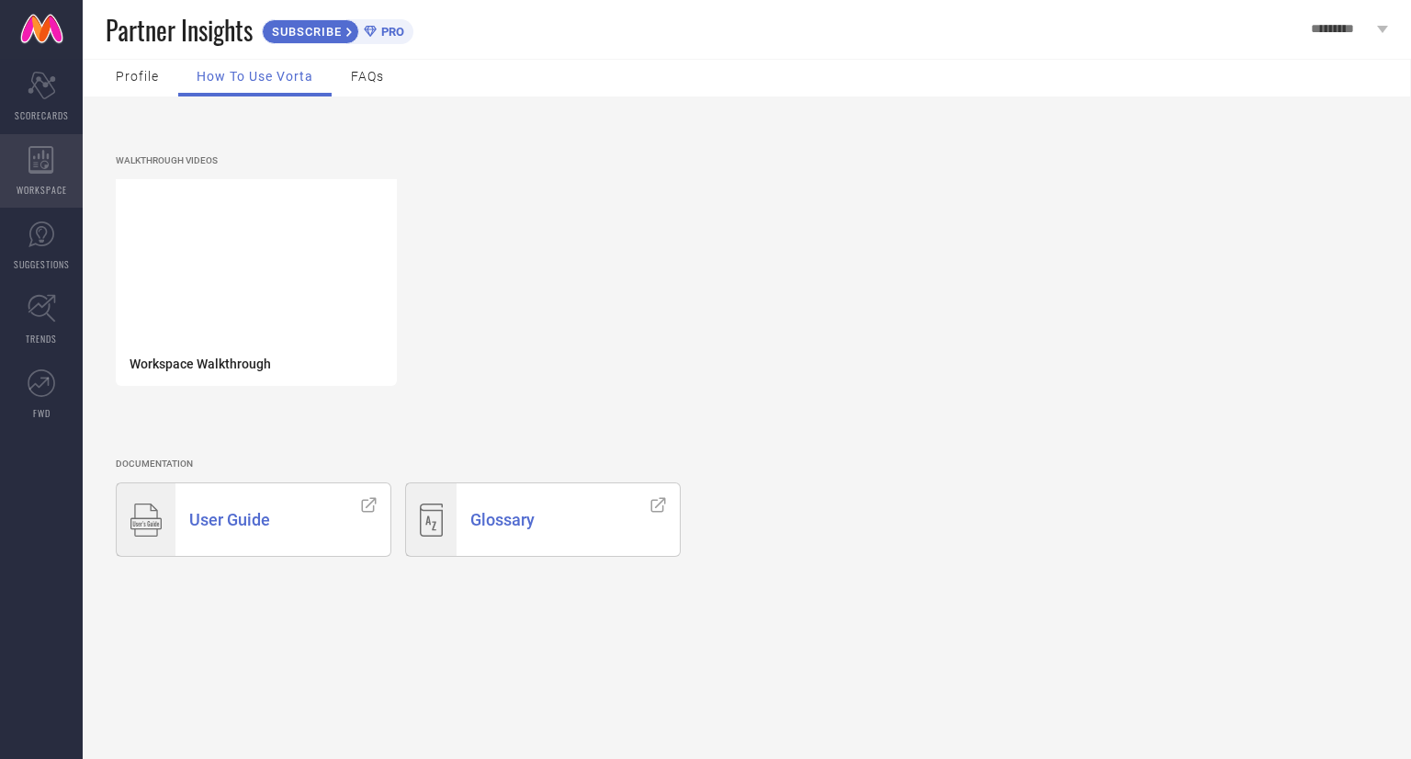
click at [31, 183] on span "WORKSPACE" at bounding box center [42, 190] width 51 height 14
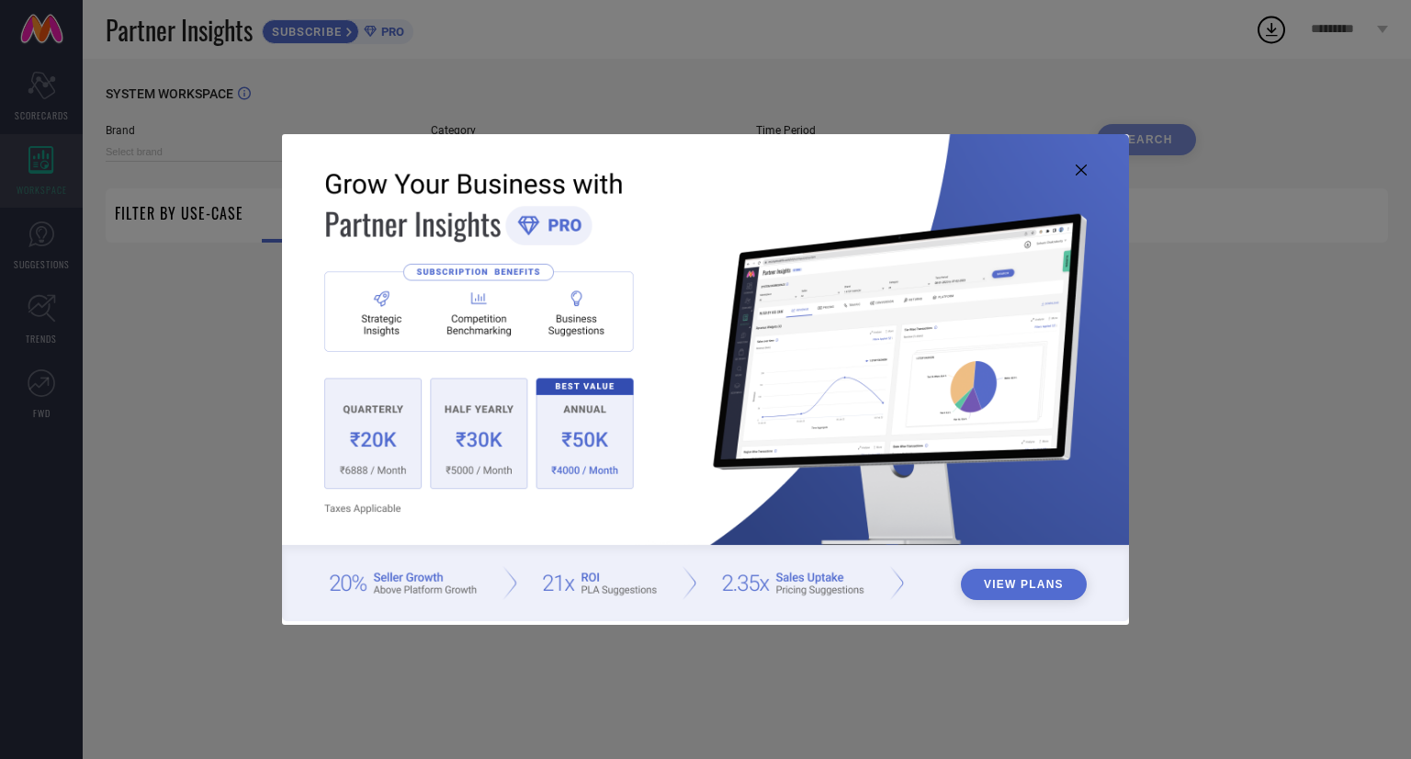
type input "1 STOP FASHION"
type input "All"
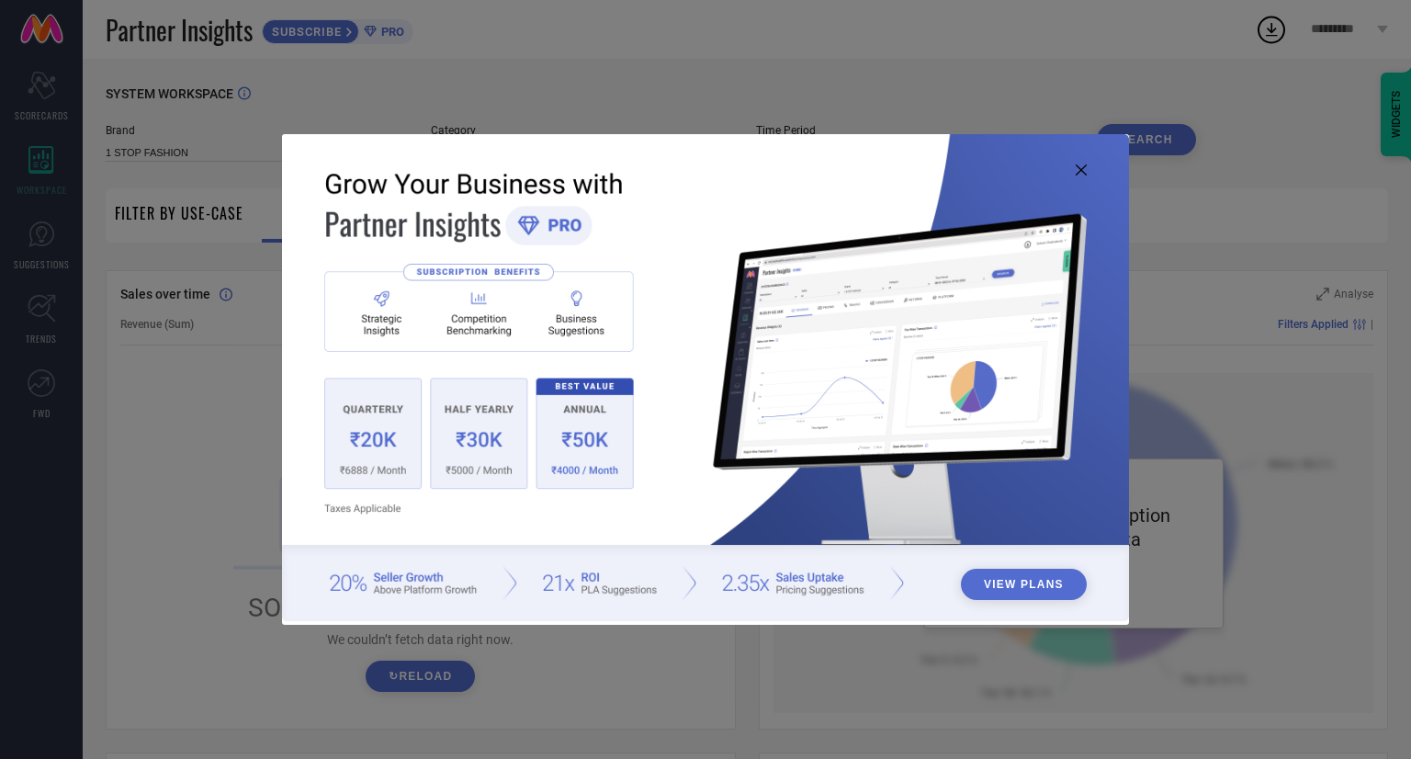
click at [386, 321] on img at bounding box center [705, 377] width 847 height 487
click at [558, 317] on img at bounding box center [705, 377] width 847 height 487
click at [1080, 167] on icon at bounding box center [1080, 169] width 11 height 11
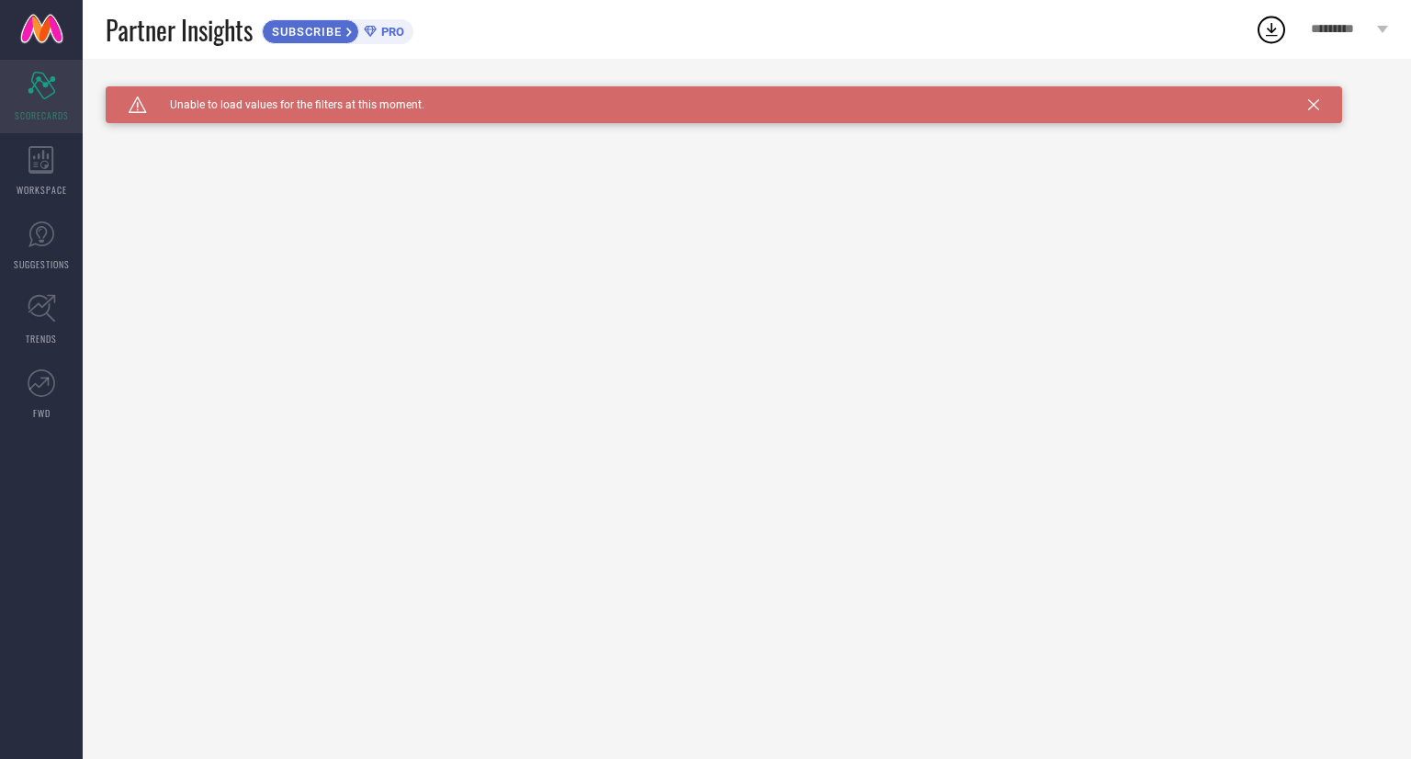
click at [51, 92] on icon "Scorecard" at bounding box center [42, 86] width 28 height 28
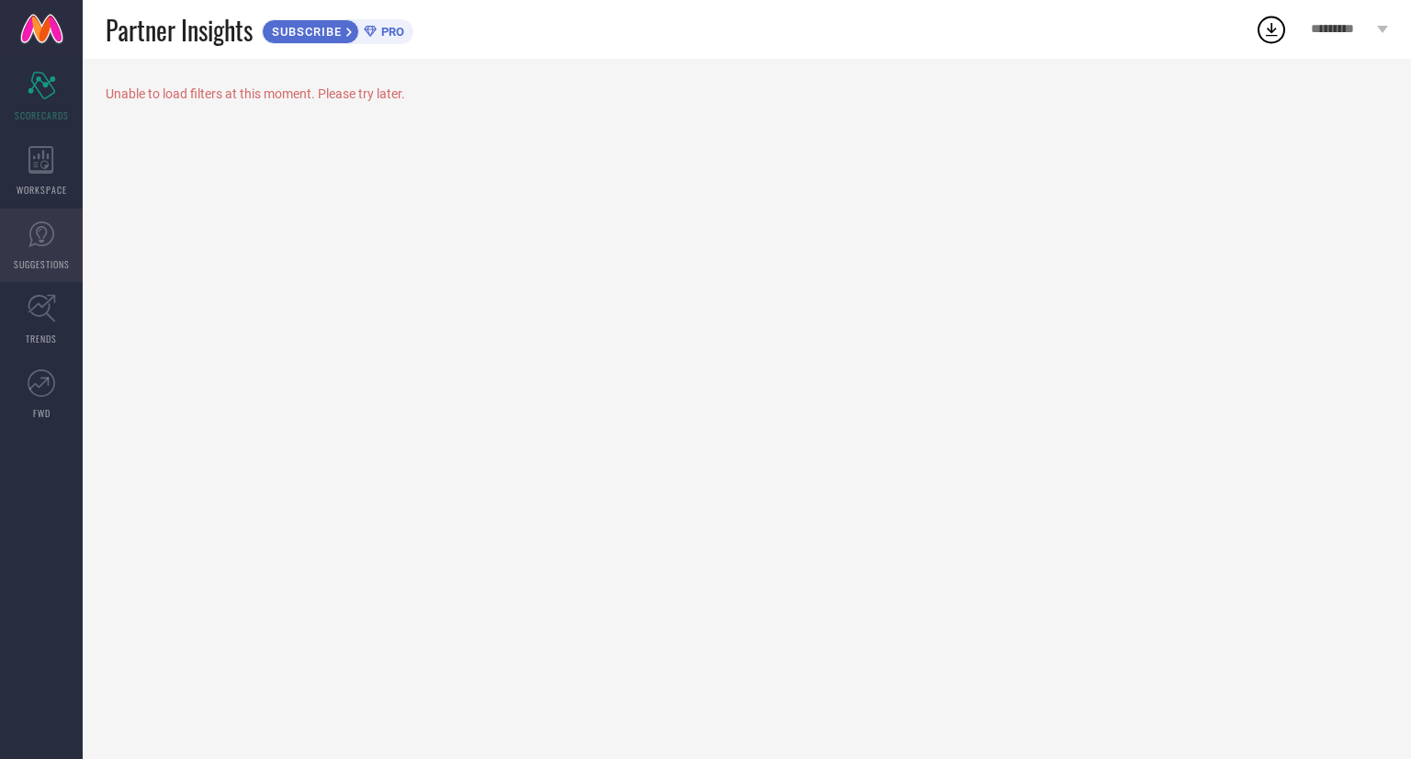
click at [40, 251] on link "SUGGESTIONS" at bounding box center [41, 244] width 83 height 73
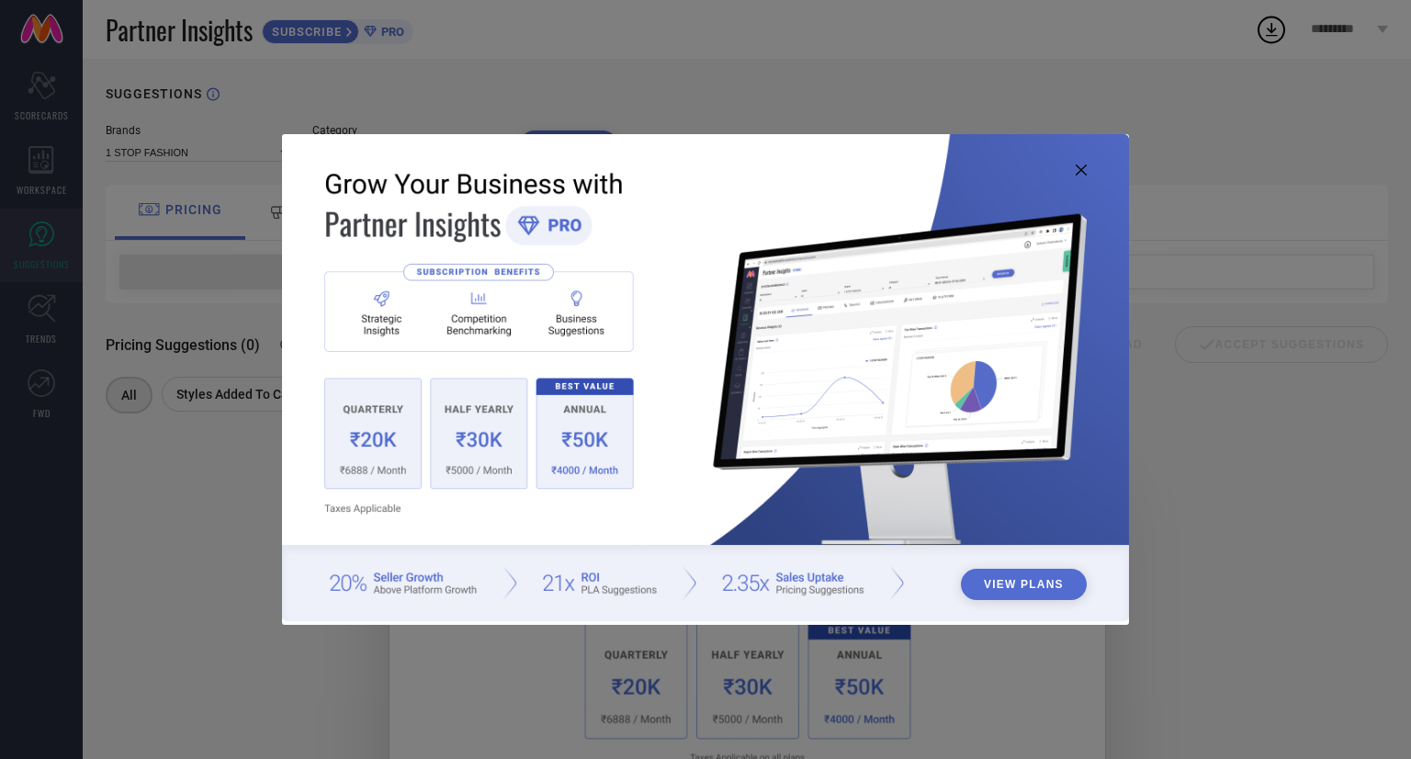
click at [1079, 164] on icon at bounding box center [1080, 169] width 11 height 11
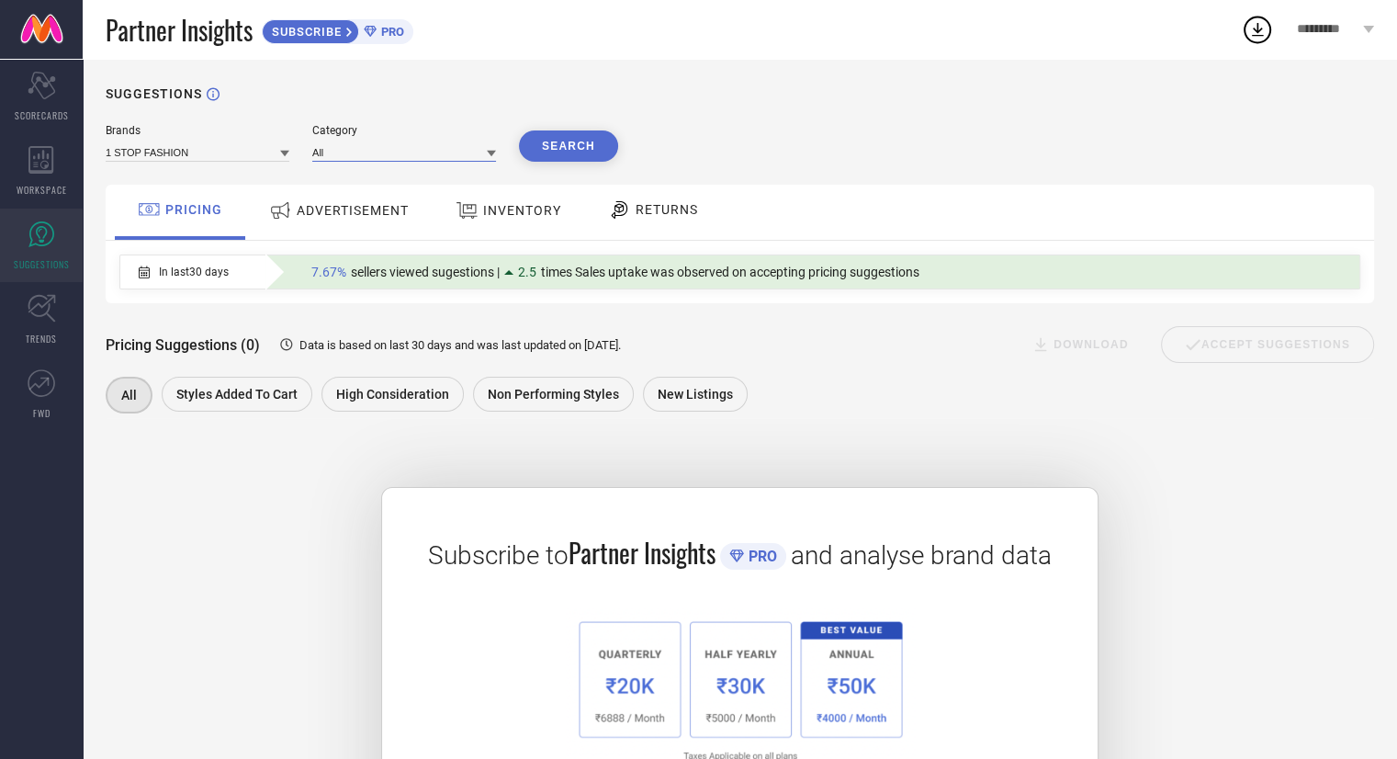
click at [437, 158] on input at bounding box center [404, 151] width 184 height 19
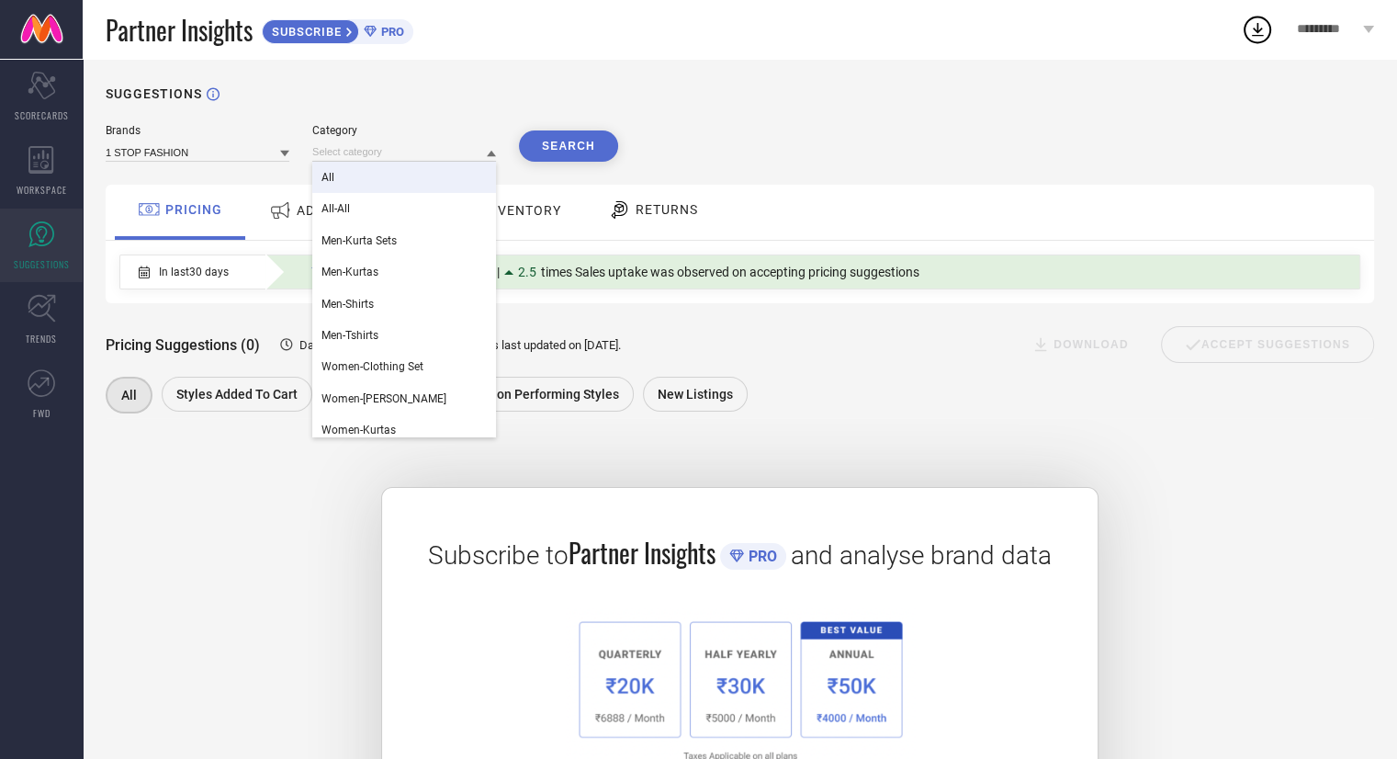
click at [437, 183] on div "All" at bounding box center [404, 177] width 184 height 31
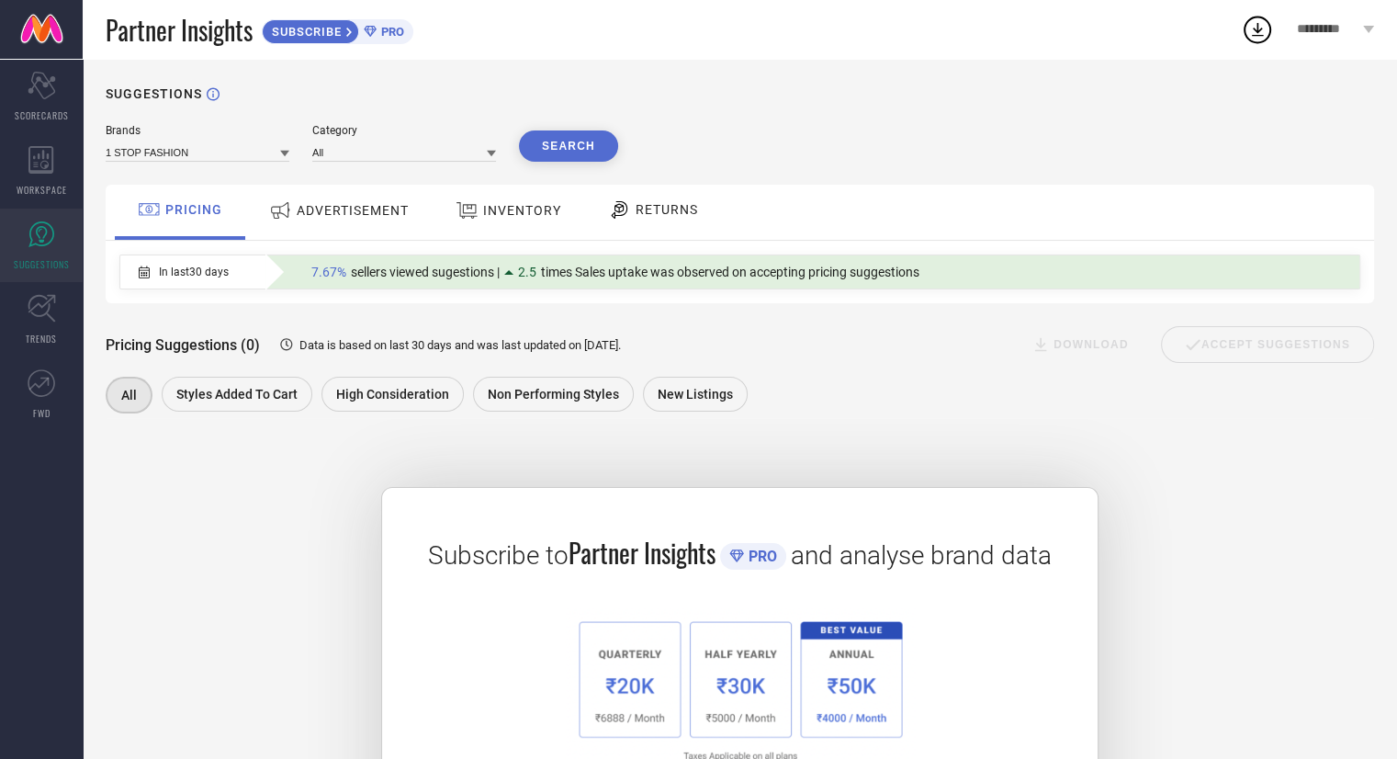
click at [562, 146] on button "Search" at bounding box center [568, 145] width 99 height 31
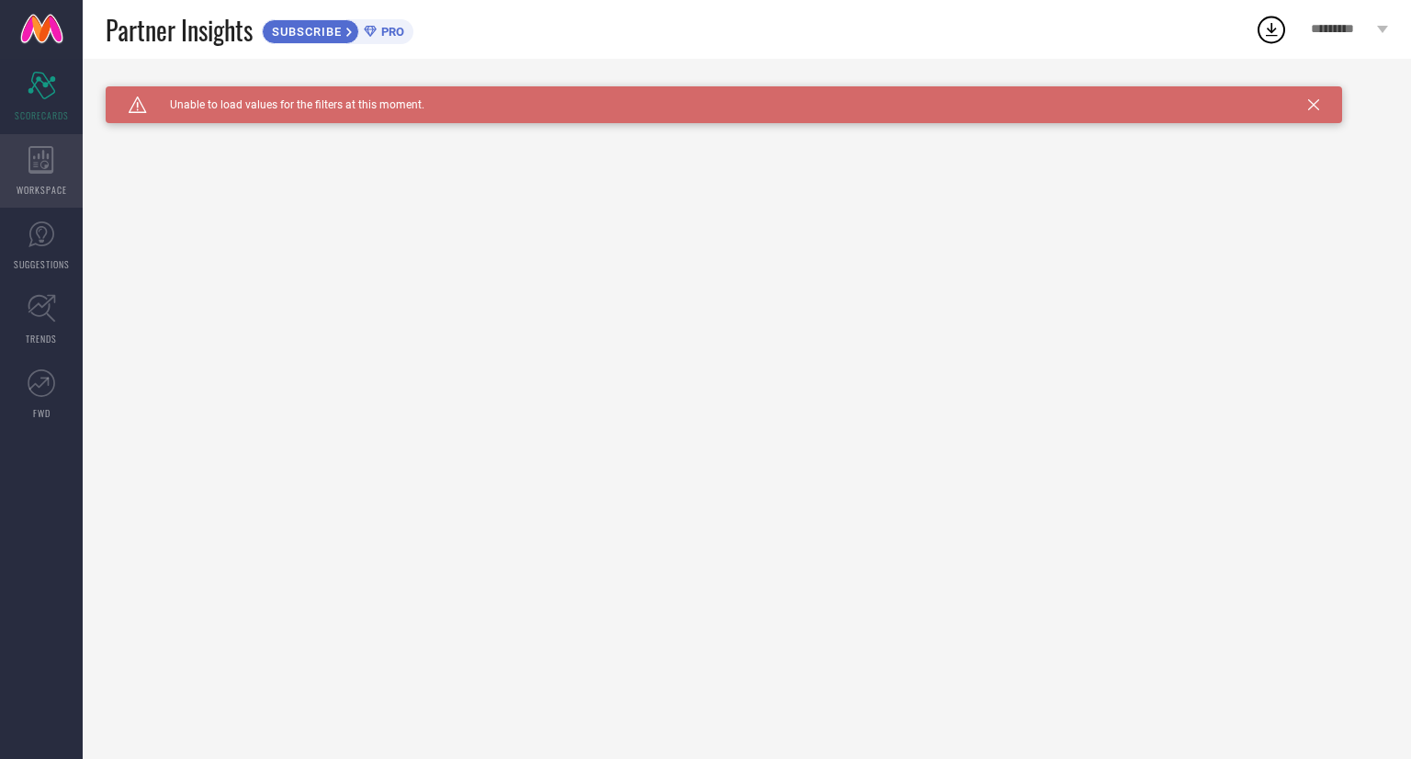
click at [63, 161] on div "WORKSPACE" at bounding box center [41, 170] width 83 height 73
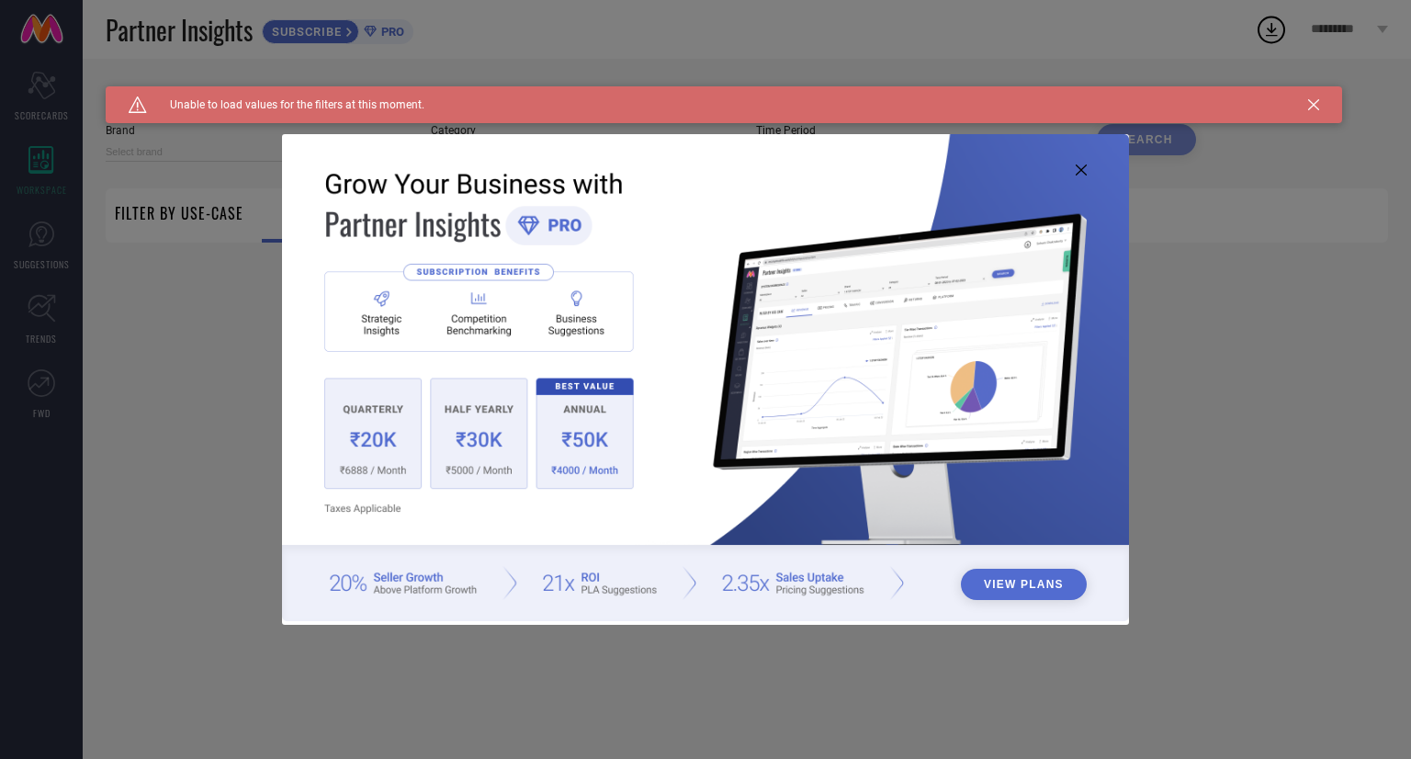
type input "1 STOP FASHION"
type input "All"
click at [1311, 104] on icon at bounding box center [1313, 104] width 11 height 11
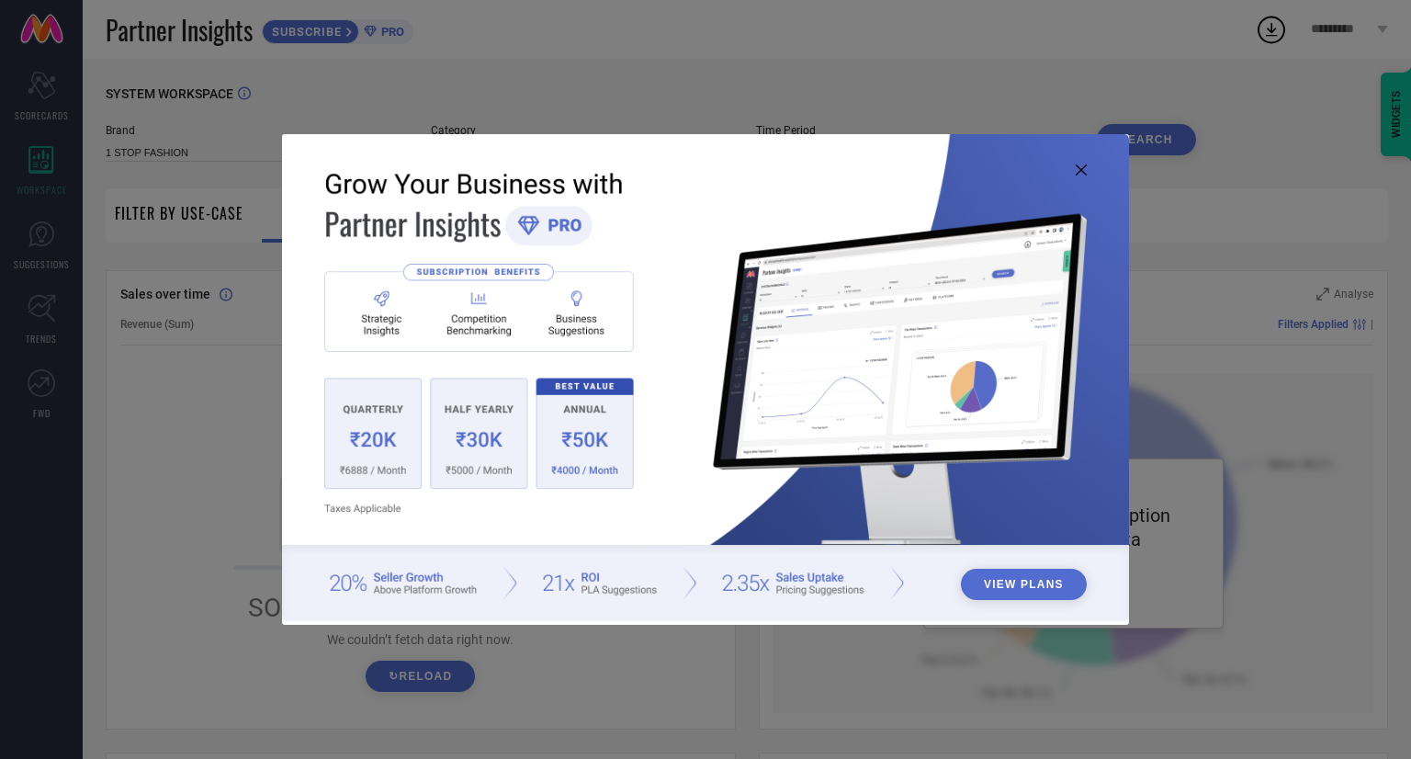
click at [1082, 170] on icon at bounding box center [1080, 169] width 11 height 11
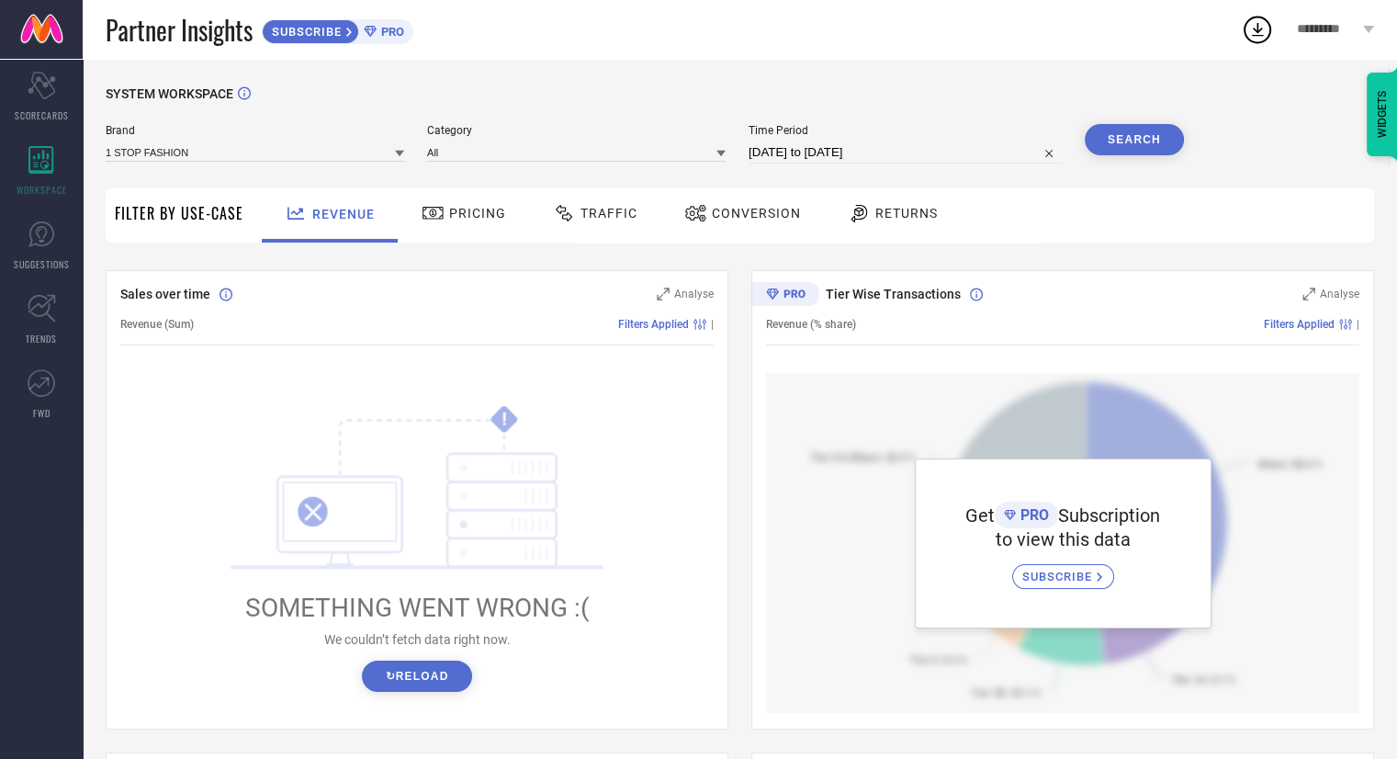
click at [1382, 125] on div "WIDGETS" at bounding box center [1382, 115] width 31 height 84
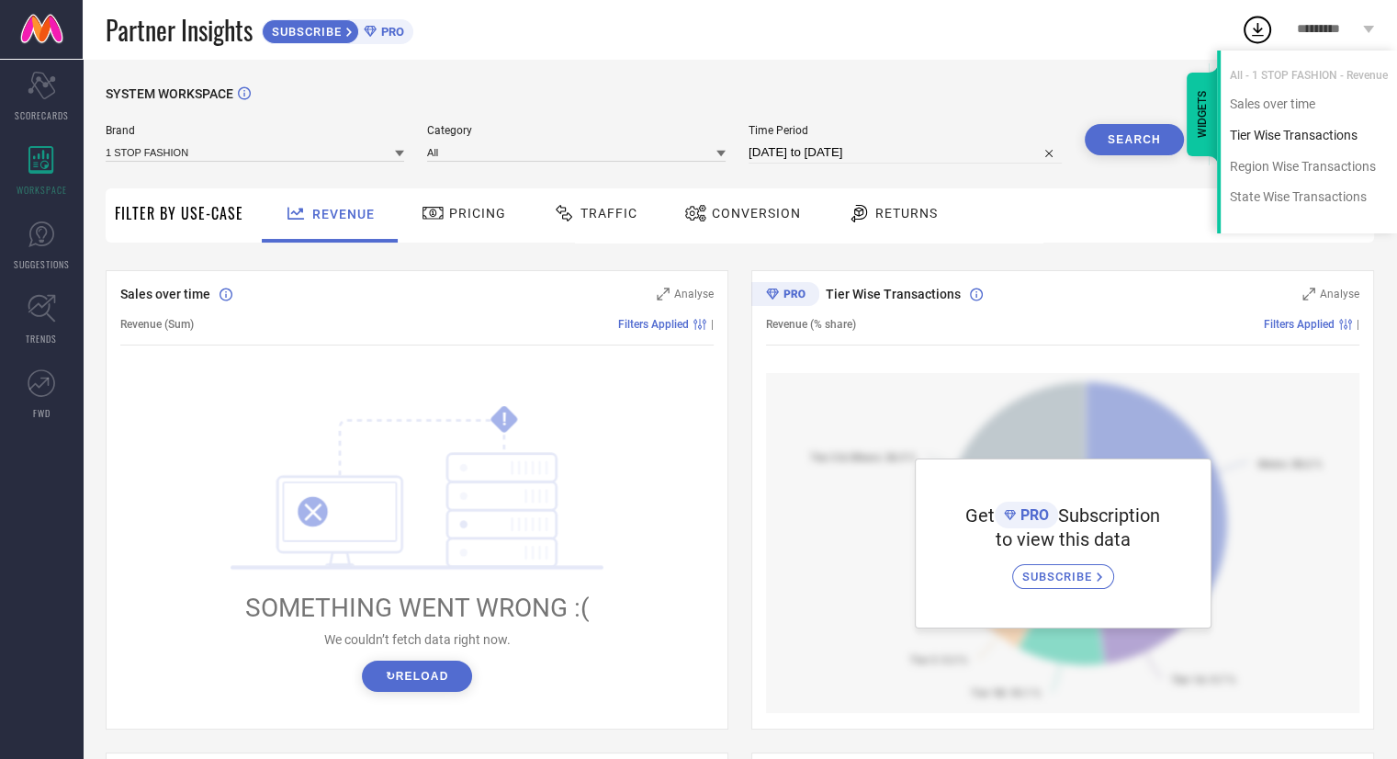
click at [1286, 136] on div "Tier Wise Transactions" at bounding box center [1308, 135] width 176 height 17
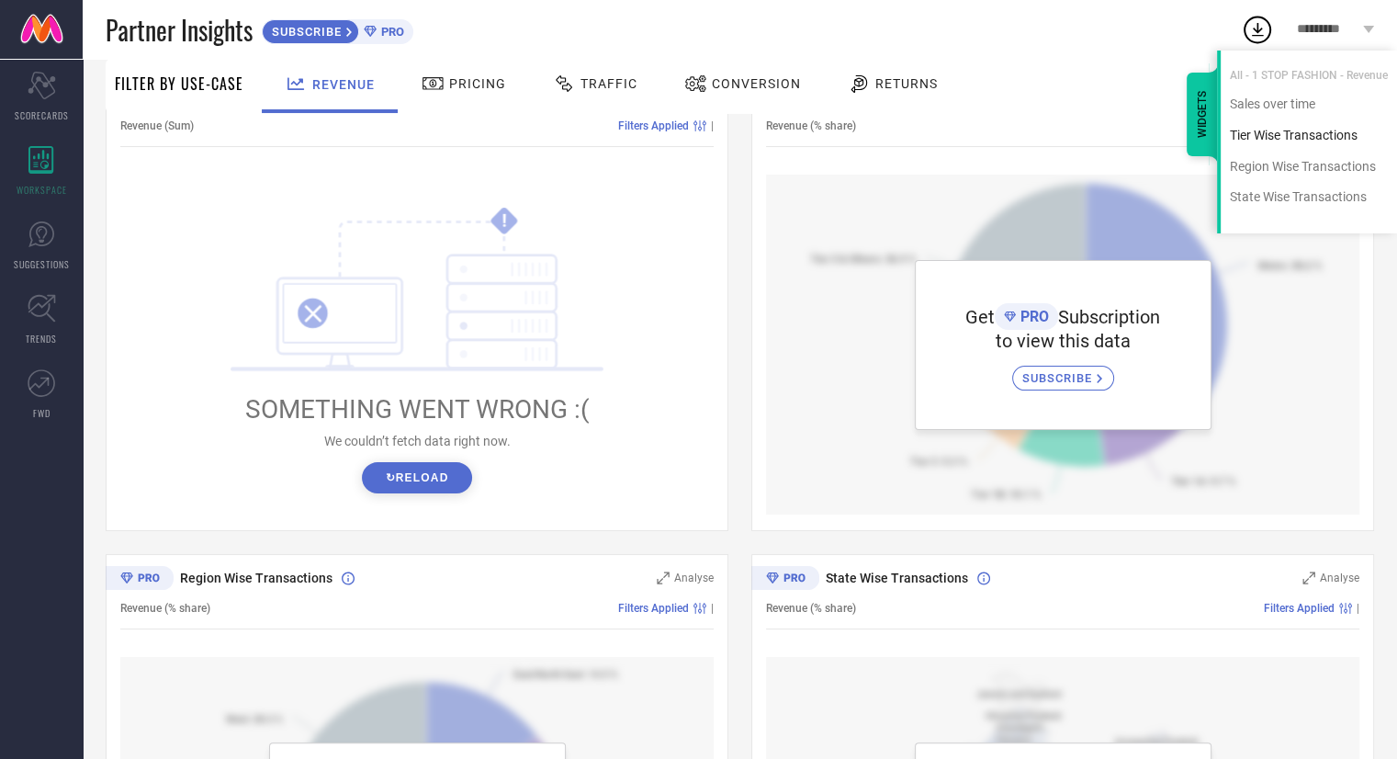
scroll to position [202, 0]
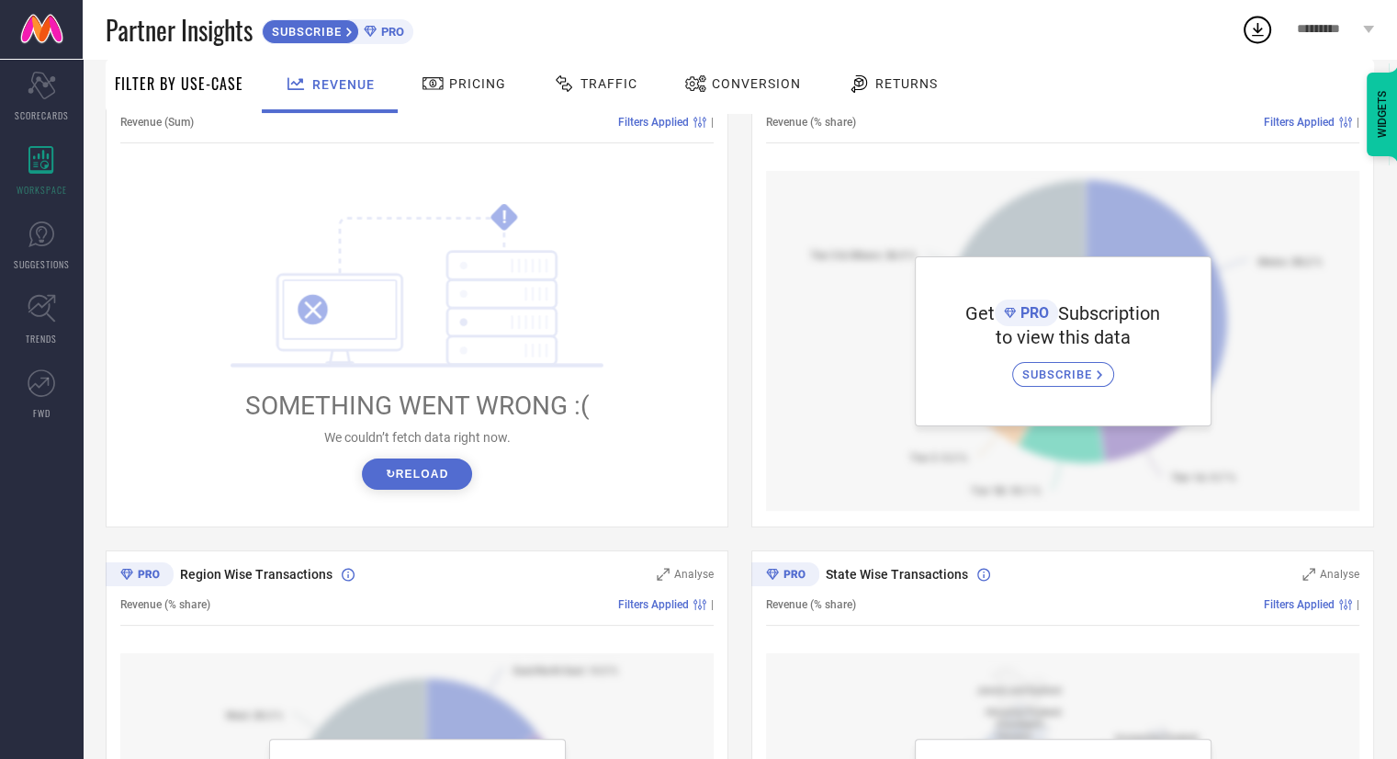
click at [411, 478] on button "↻ Reload" at bounding box center [416, 473] width 109 height 31
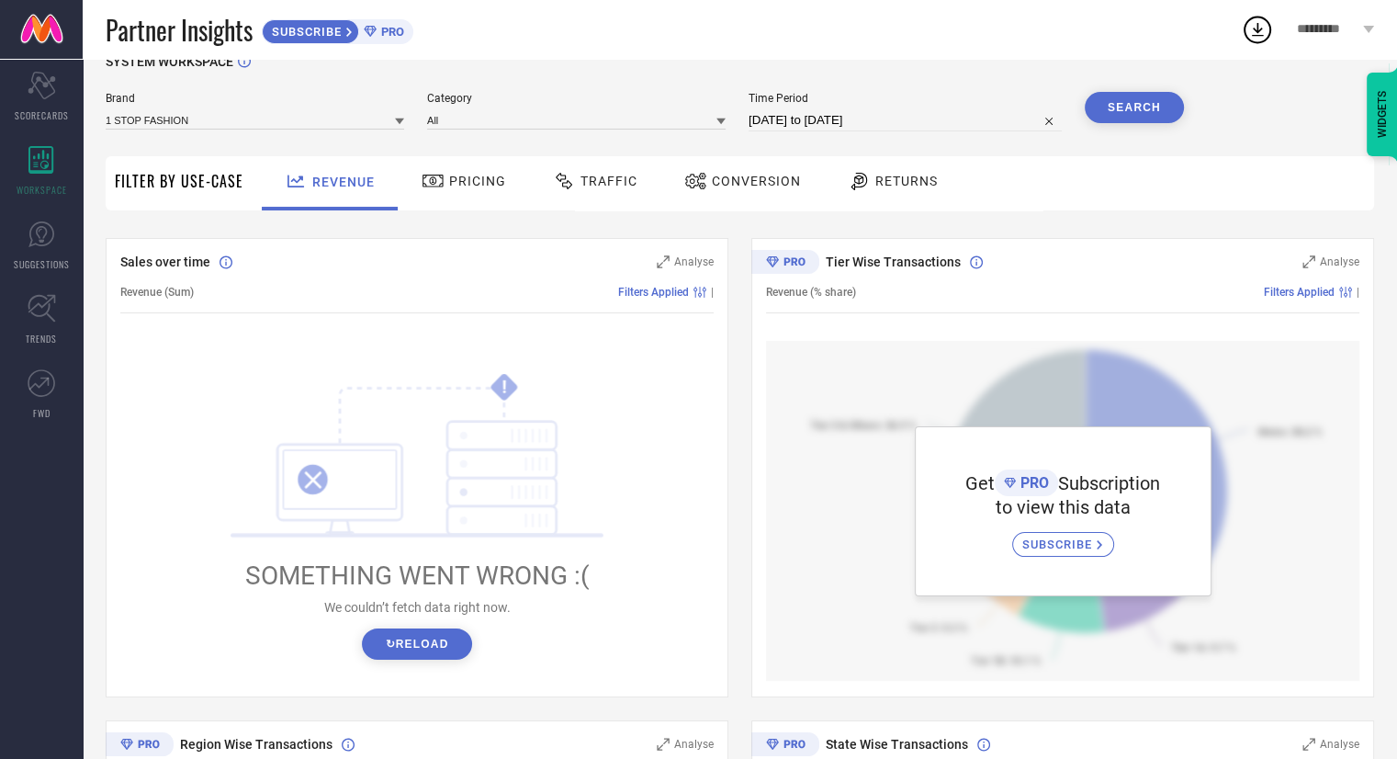
scroll to position [0, 0]
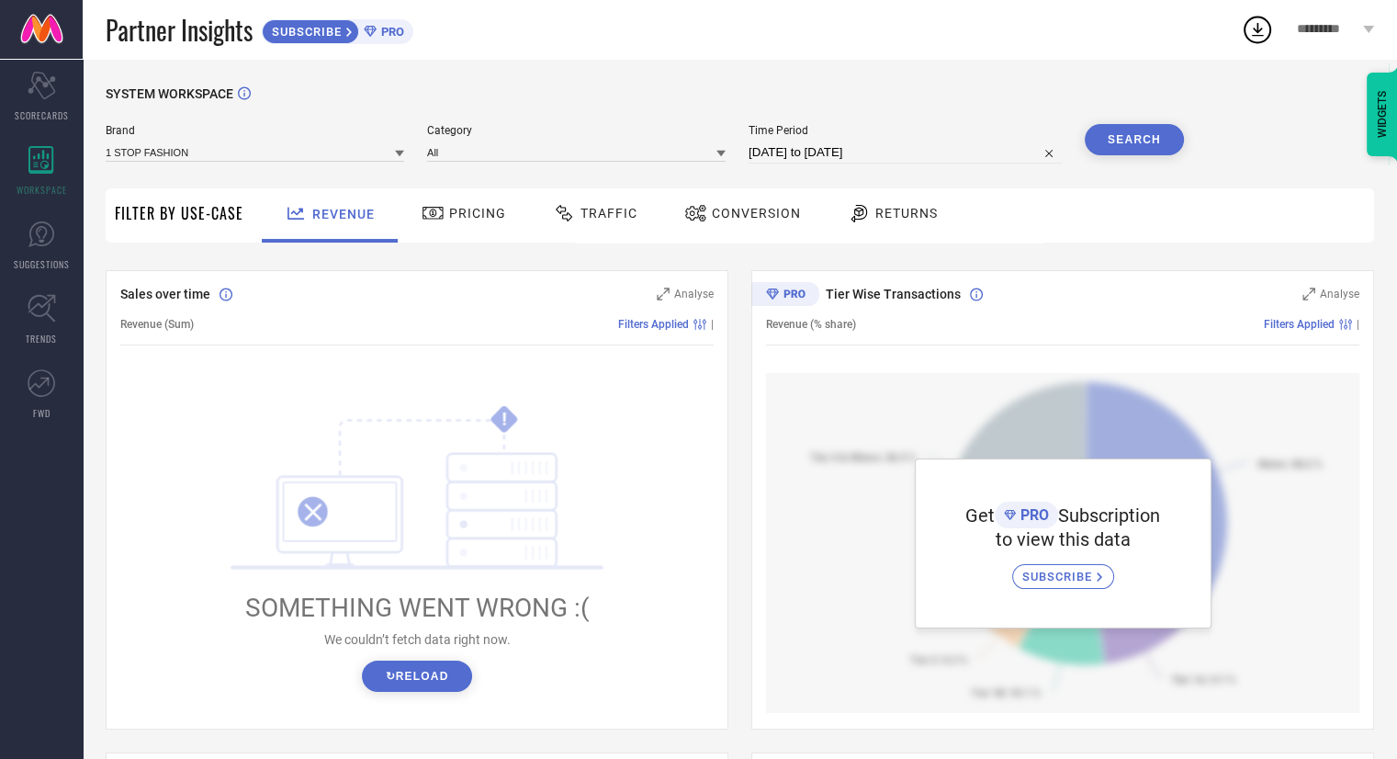
click at [754, 208] on span "Conversion" at bounding box center [756, 213] width 89 height 15
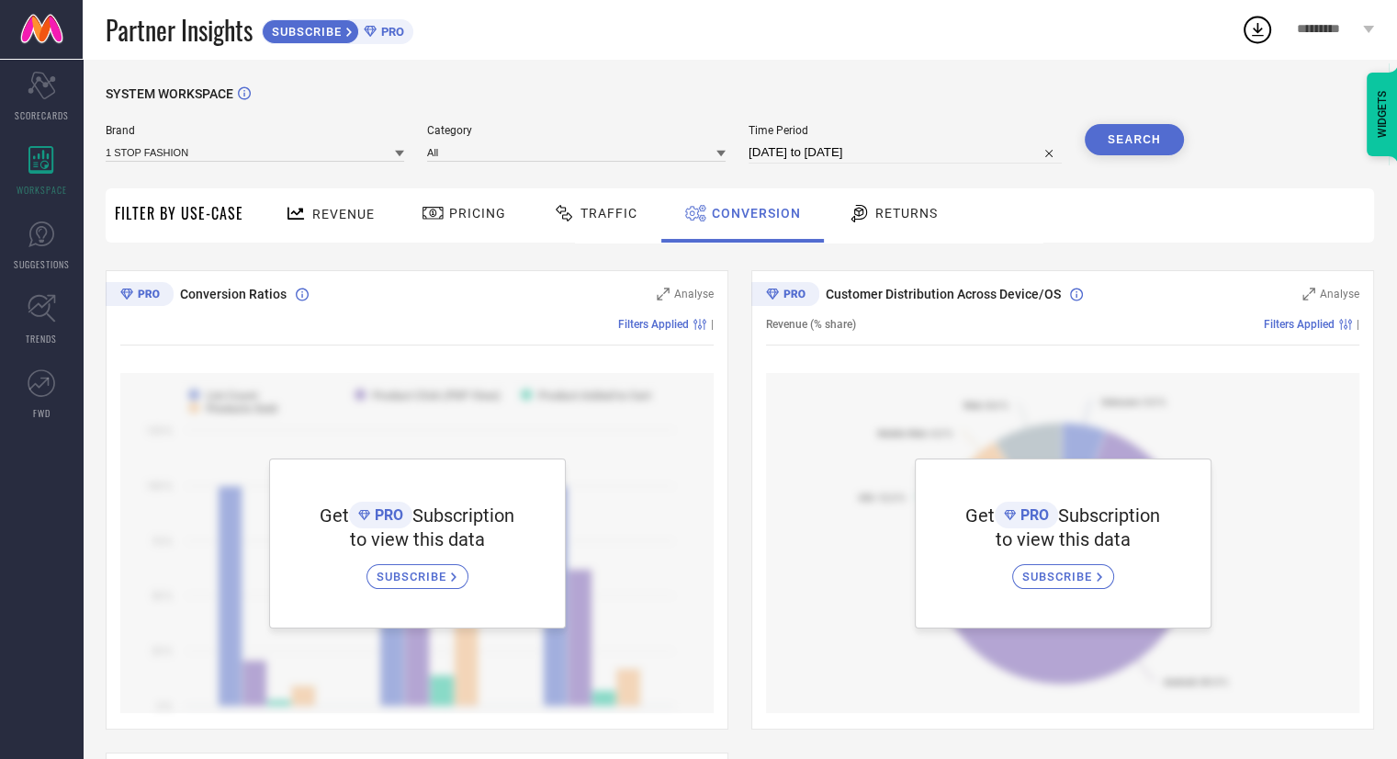
click at [1387, 118] on div "WIDGETS" at bounding box center [1382, 115] width 31 height 84
click at [904, 106] on div "SYSTEM WORKSPACE" at bounding box center [740, 105] width 1268 height 38
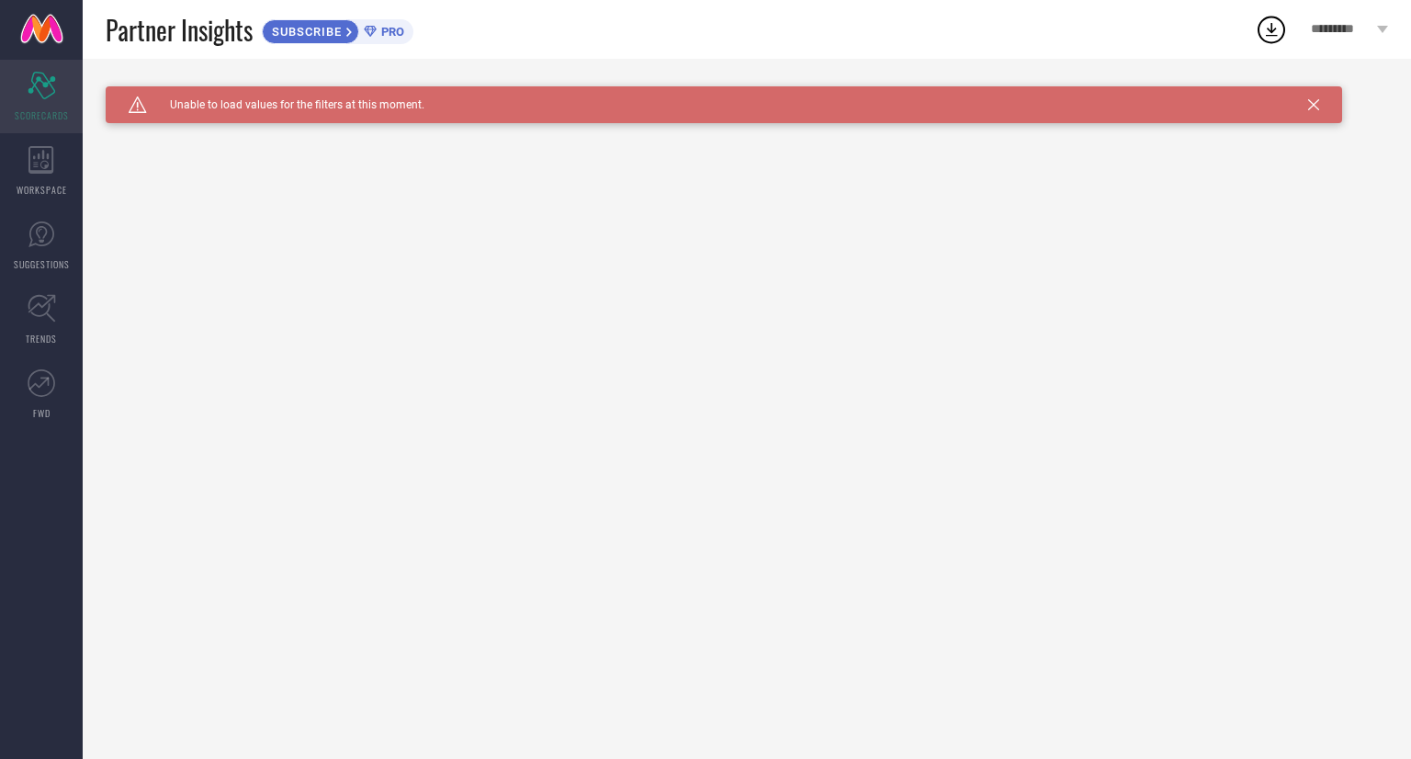
drag, startPoint x: 0, startPoint y: 0, endPoint x: 43, endPoint y: 105, distance: 113.2
click at [43, 105] on div "Scorecard SCORECARDS" at bounding box center [41, 96] width 83 height 73
